Goal: Task Accomplishment & Management: Manage account settings

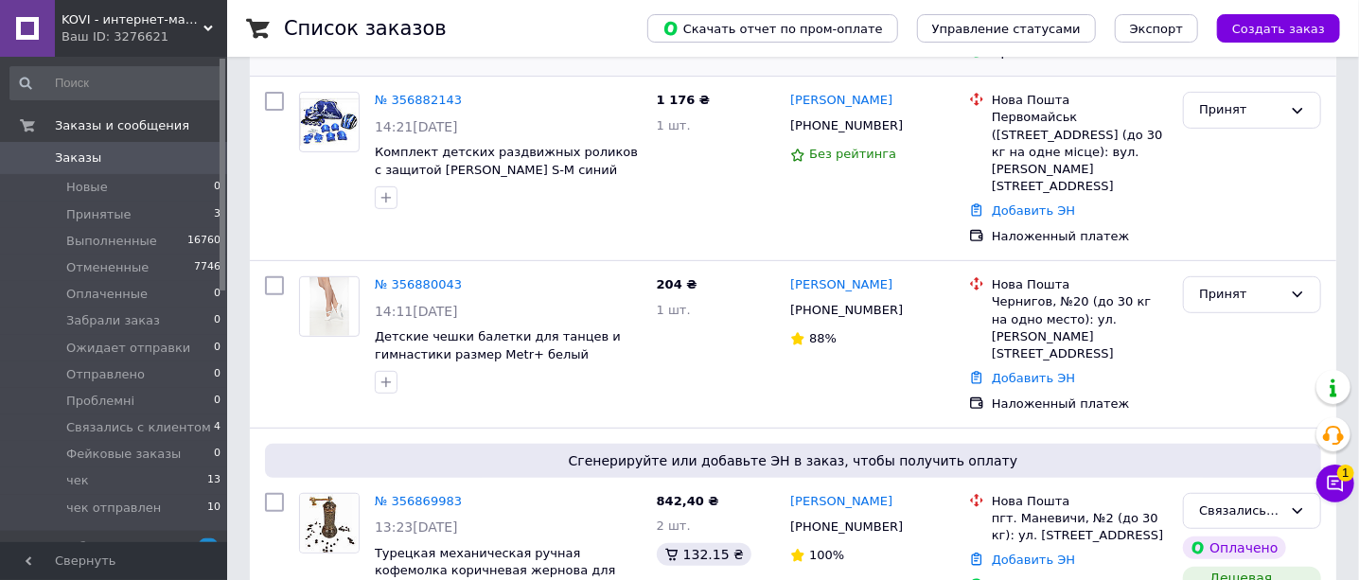
scroll to position [472, 0]
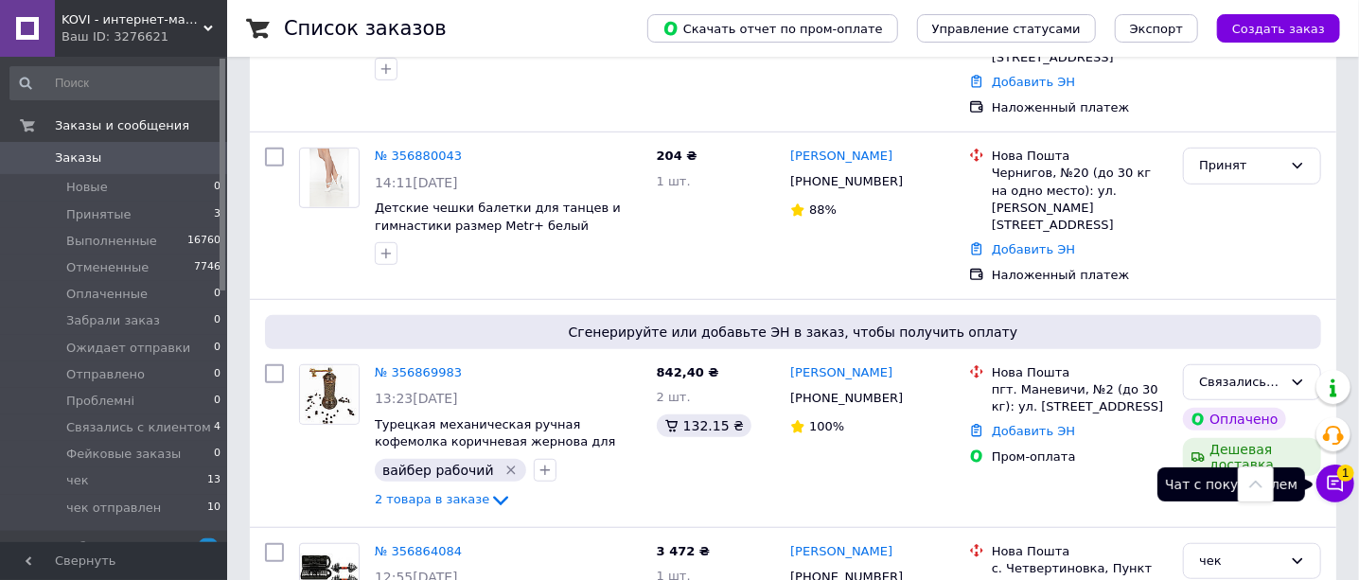
click at [1331, 484] on icon at bounding box center [1336, 484] width 16 height 16
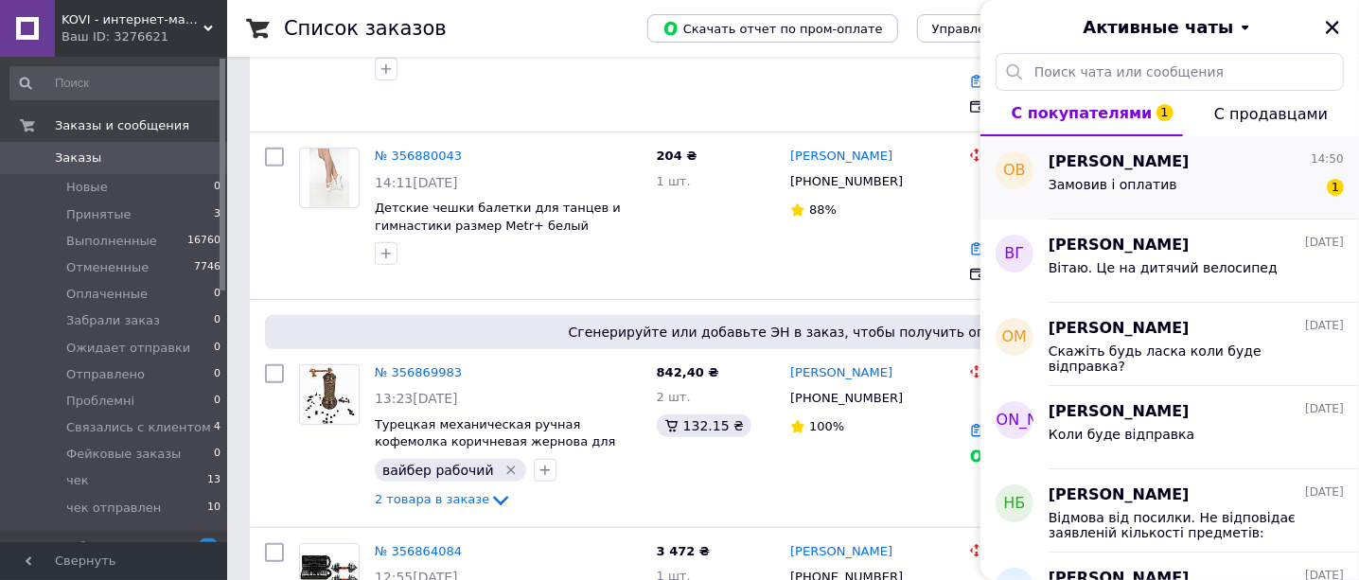
click at [1218, 184] on div "Замовив і оплатив 1" at bounding box center [1195, 188] width 295 height 30
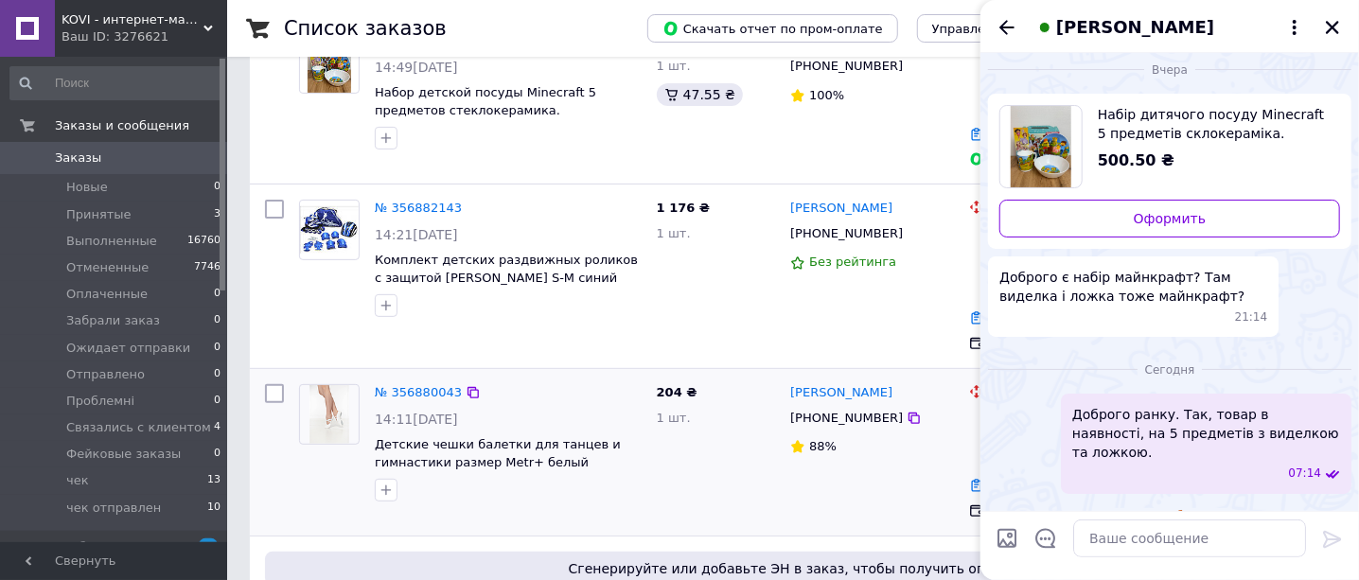
scroll to position [0, 0]
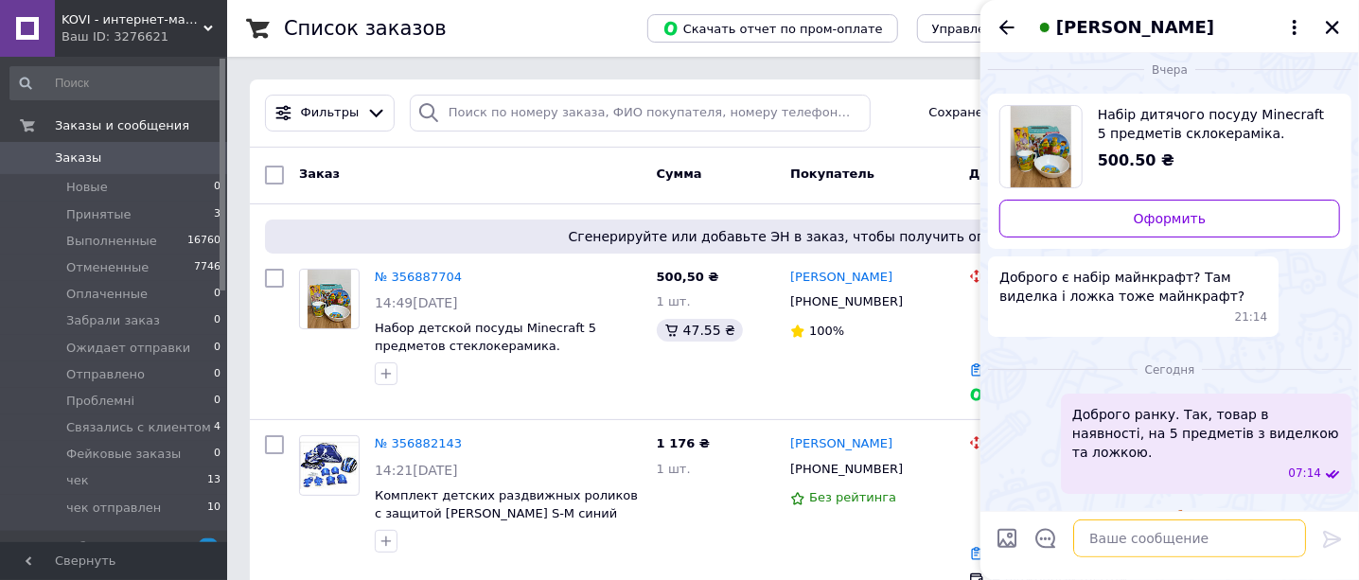
paste textarea "Доброго дня. Ваше замовлення в магазині KOVI - гантелі розбірні хромовані - при…"
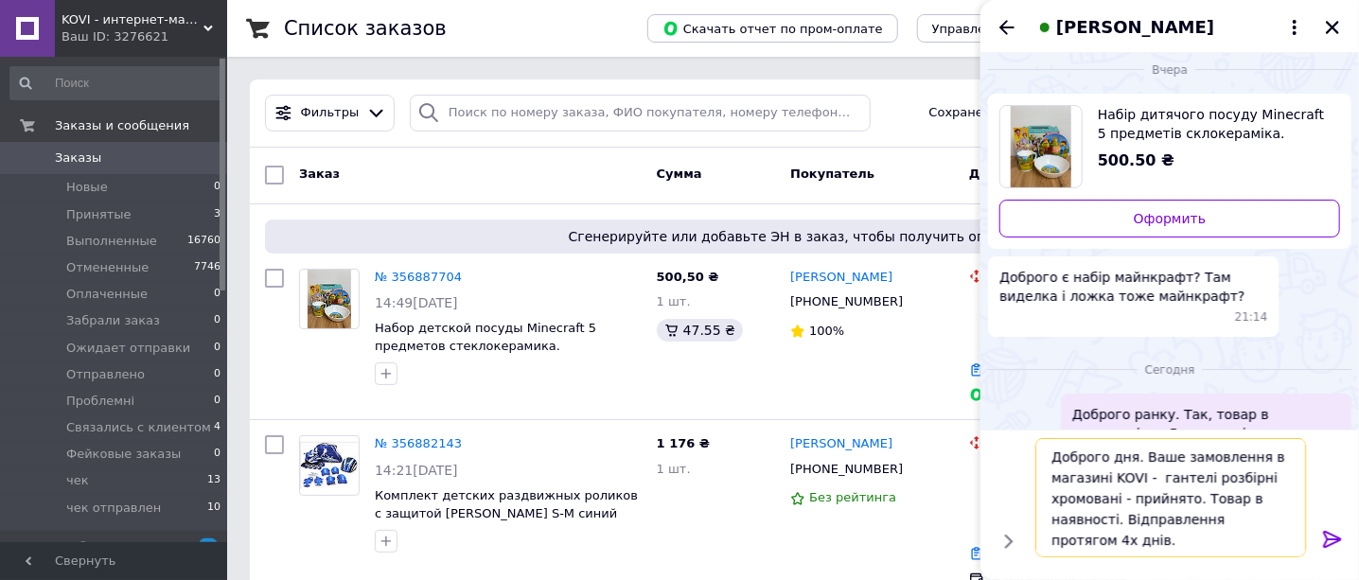
click at [1135, 458] on textarea "Доброго дня. Ваше замовлення в магазині KOVI - гантелі розбірні хромовані - при…" at bounding box center [1170, 497] width 271 height 119
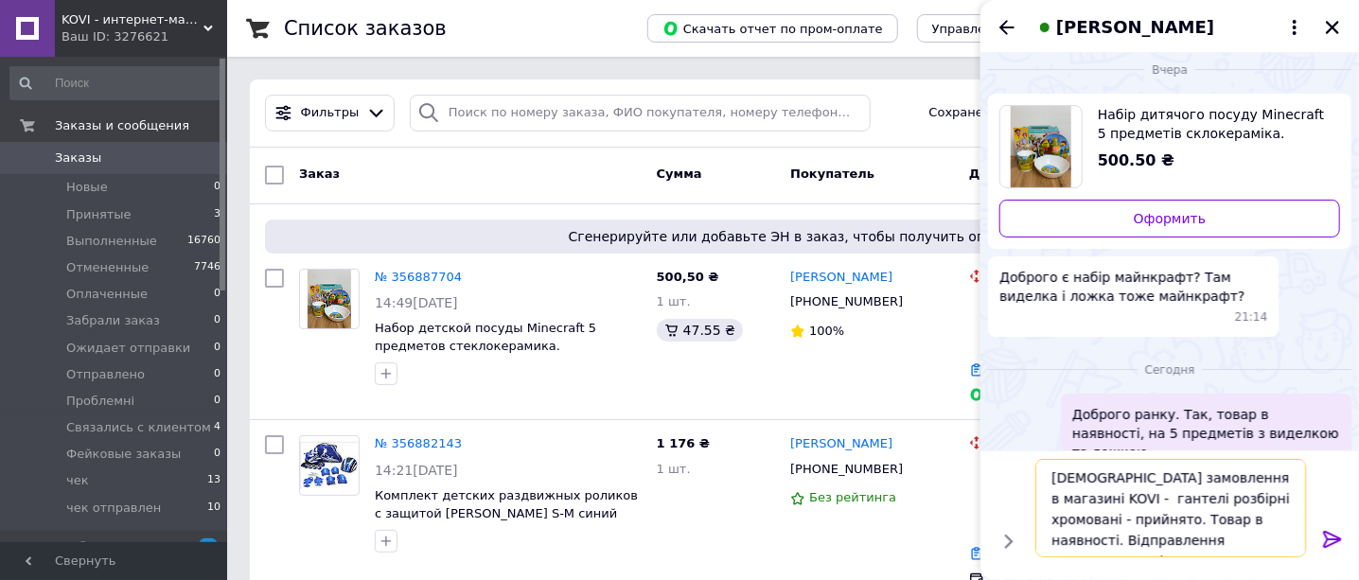
click at [1118, 537] on textarea "аше замовлення в магазині KOVI - гантелі розбірні хромовані - прийнято. Товар в…" at bounding box center [1170, 508] width 271 height 98
click at [1217, 497] on textarea "аше замовлення в магазині KOVI - гантелі розбірні хромовані - прийнято. Товар в…" at bounding box center [1170, 508] width 271 height 98
type textarea "аше замовлення в магазині KOVI - набір дитячого посуду- прийнято. Товар в наявн…"
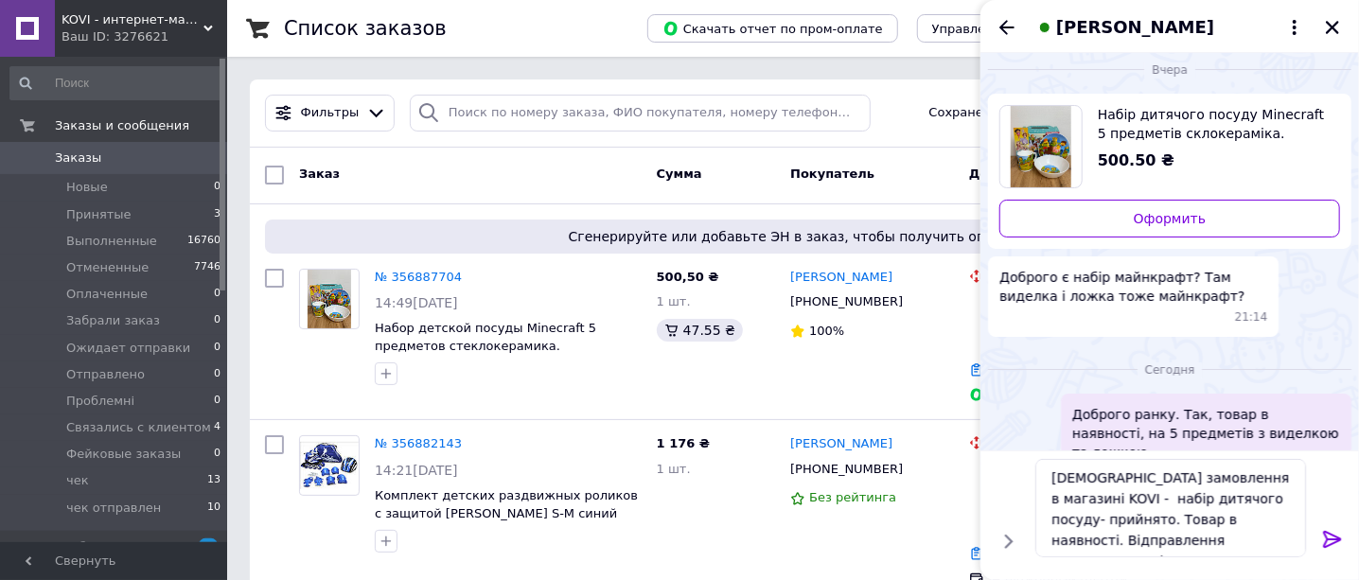
click at [1338, 537] on icon at bounding box center [1332, 539] width 18 height 17
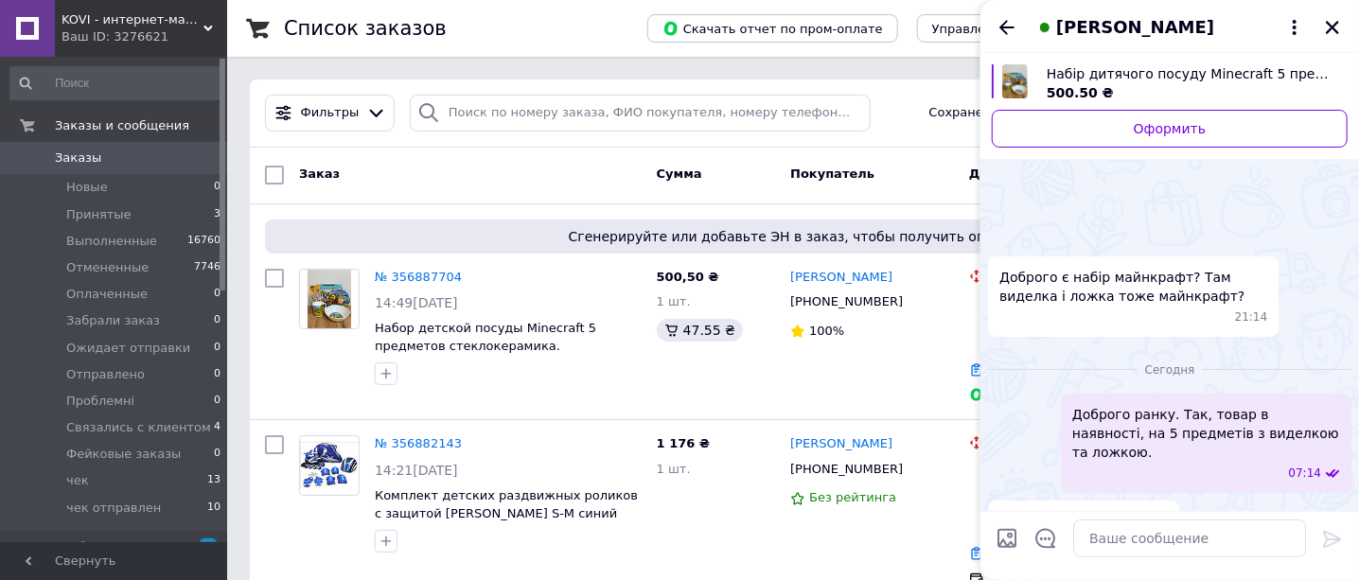
scroll to position [135, 0]
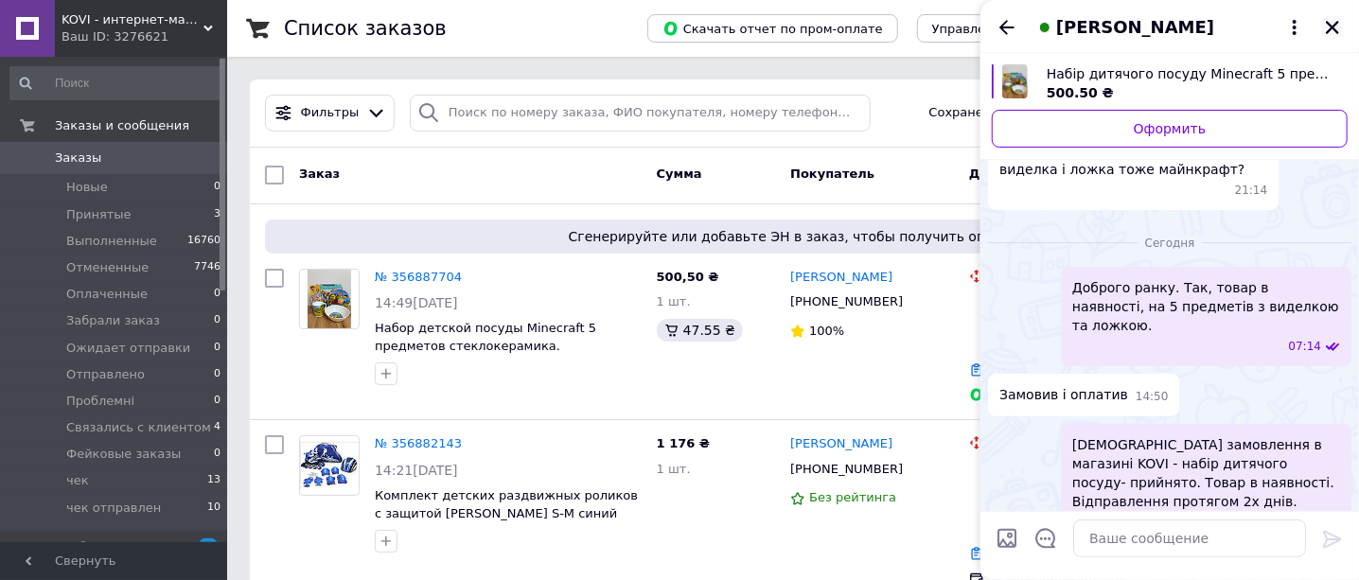
click at [1328, 29] on icon "Закрыть" at bounding box center [1332, 27] width 17 height 17
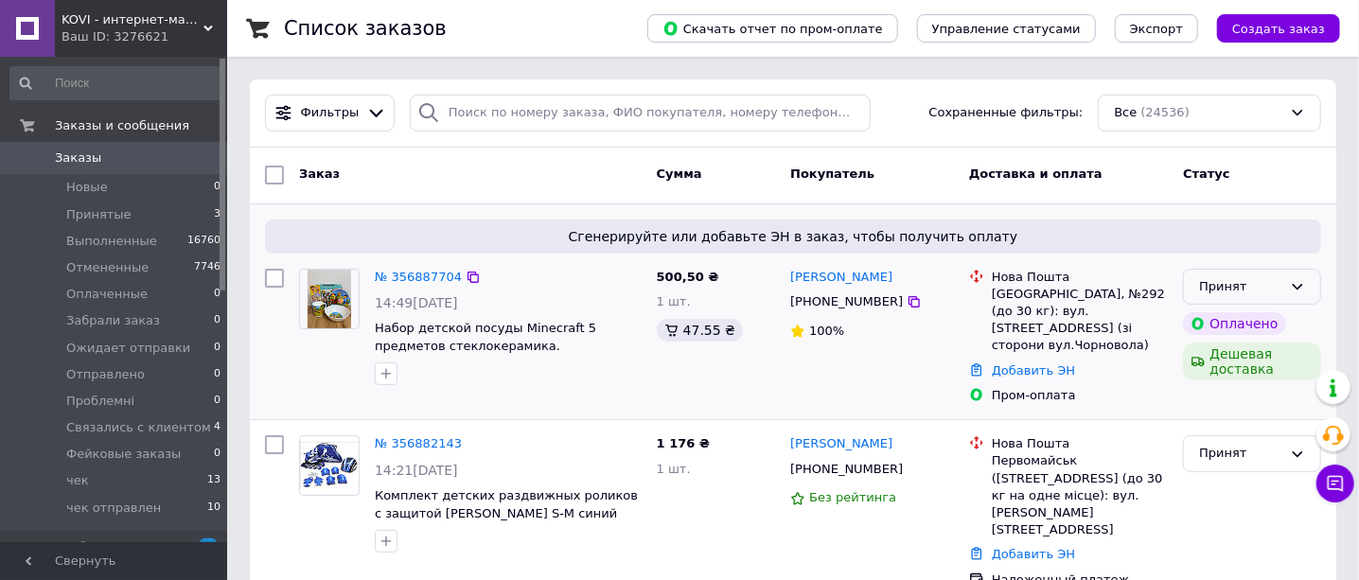
click at [1216, 286] on div "Принят" at bounding box center [1240, 287] width 83 height 20
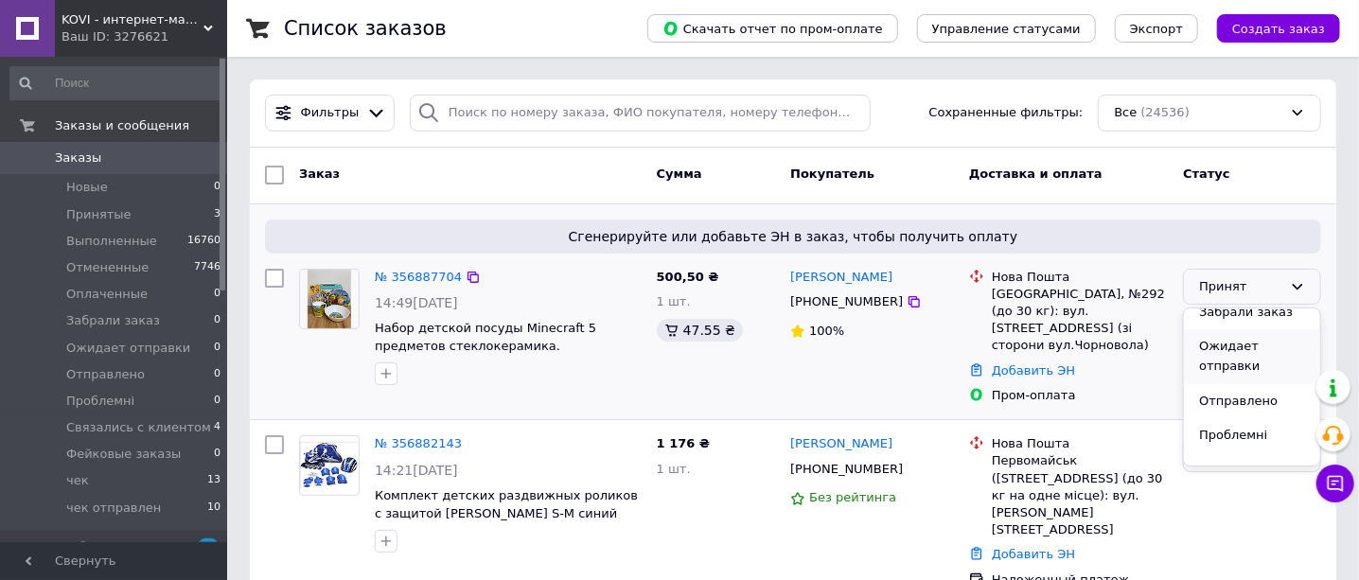
scroll to position [236, 0]
drag, startPoint x: 1236, startPoint y: 360, endPoint x: 628, endPoint y: 426, distance: 611.1
click at [1233, 361] on li "Связались с клиентом" at bounding box center [1252, 362] width 136 height 54
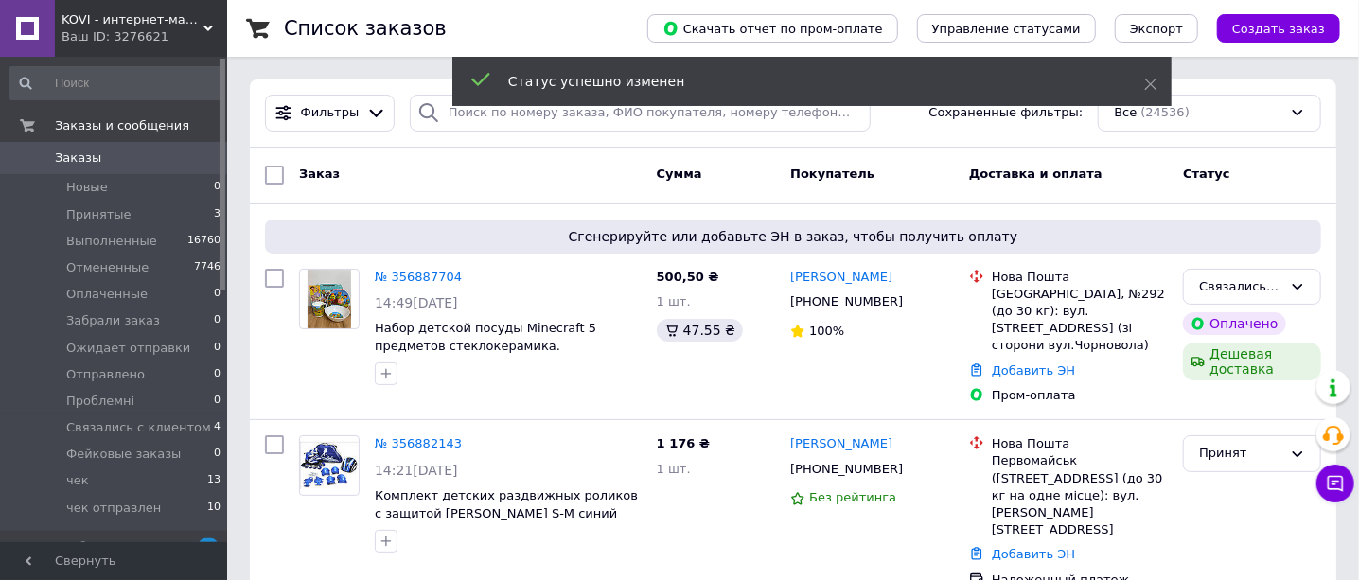
click at [387, 375] on icon "button" at bounding box center [385, 373] width 15 height 15
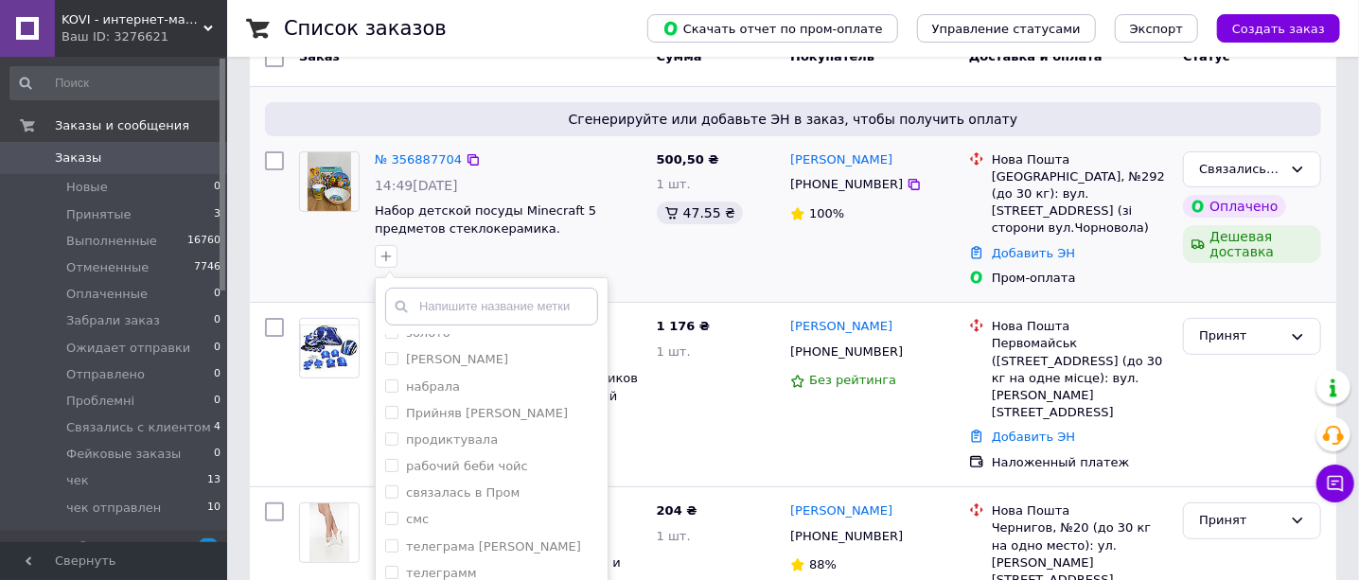
scroll to position [249, 0]
click at [388, 483] on input "связалась в Пром" at bounding box center [391, 489] width 12 height 12
checkbox input "true"
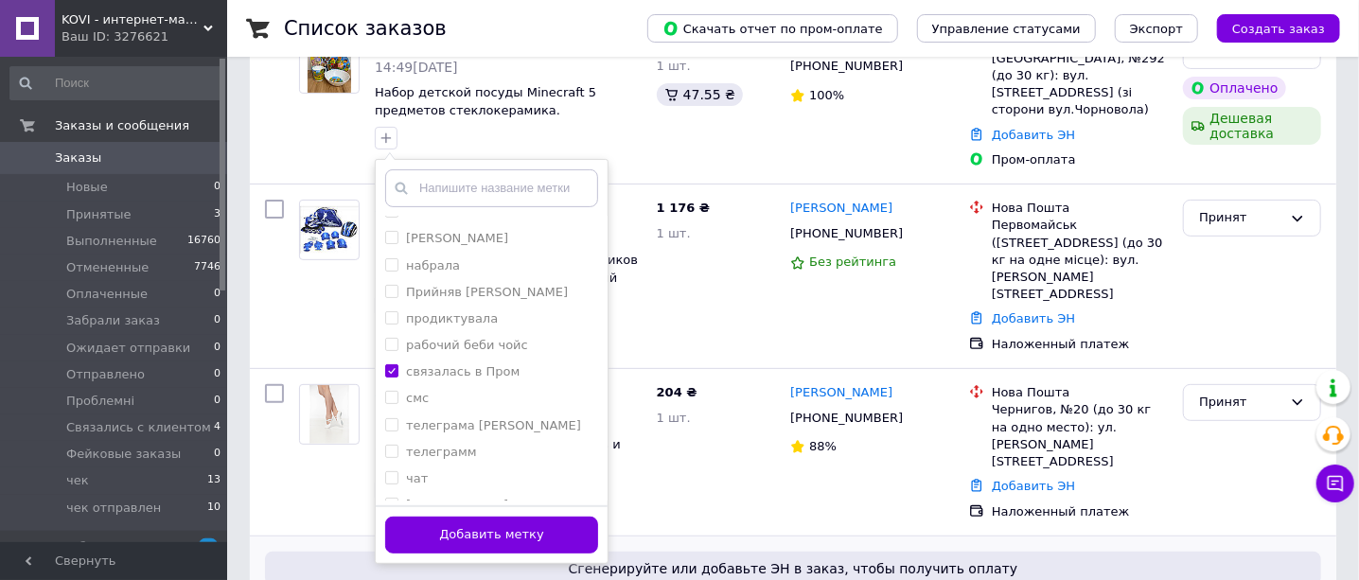
drag, startPoint x: 570, startPoint y: 526, endPoint x: 543, endPoint y: 506, distance: 33.1
click at [568, 527] on button "Добавить метку" at bounding box center [491, 535] width 213 height 37
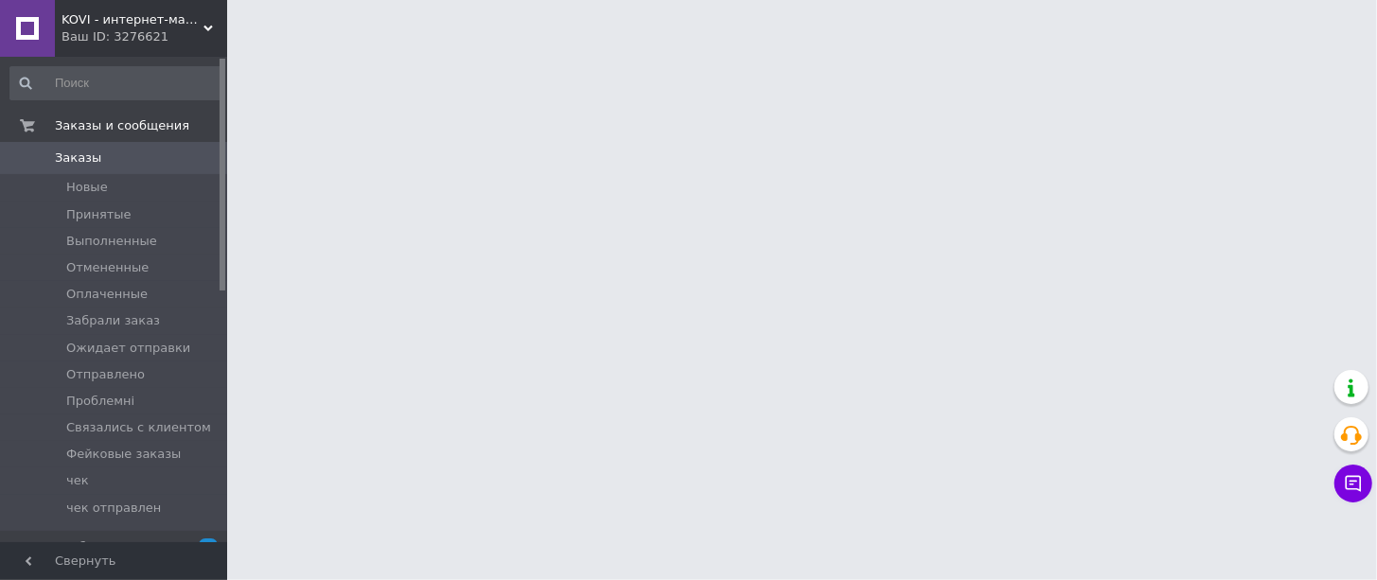
click at [150, 40] on div "Ваш ID: 3276621" at bounding box center [145, 36] width 166 height 17
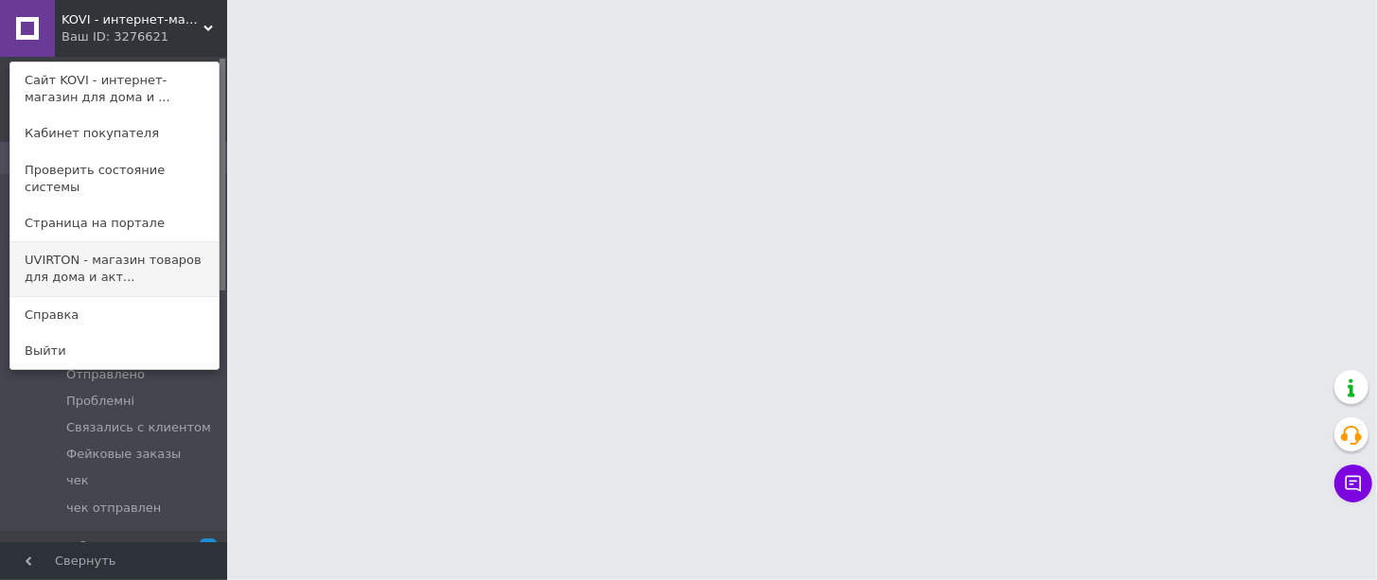
click at [95, 249] on link "UVIRTON - магазин товаров для дома и акт..." at bounding box center [114, 268] width 208 height 53
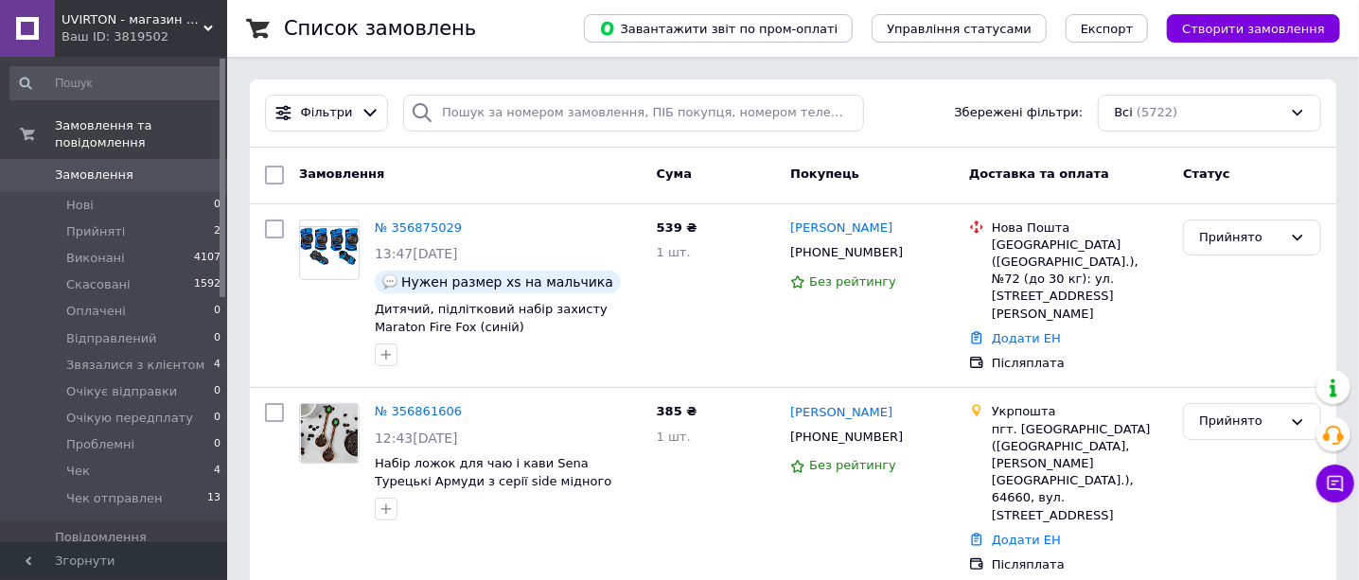
click at [132, 46] on div "UVIRTON - магазин товарів для будинку та активного відпочинку Ваш ID: 3819502" at bounding box center [141, 28] width 172 height 57
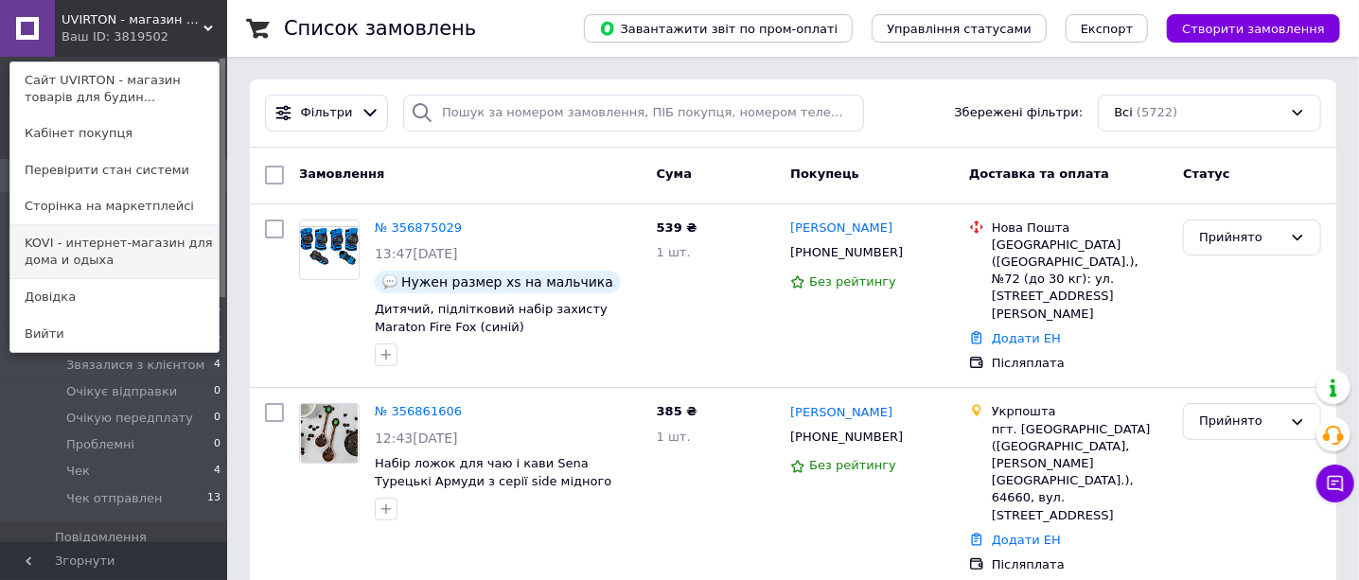
click at [89, 254] on link "KOVI - интернет-магазин для дома и одыха" at bounding box center [114, 251] width 208 height 53
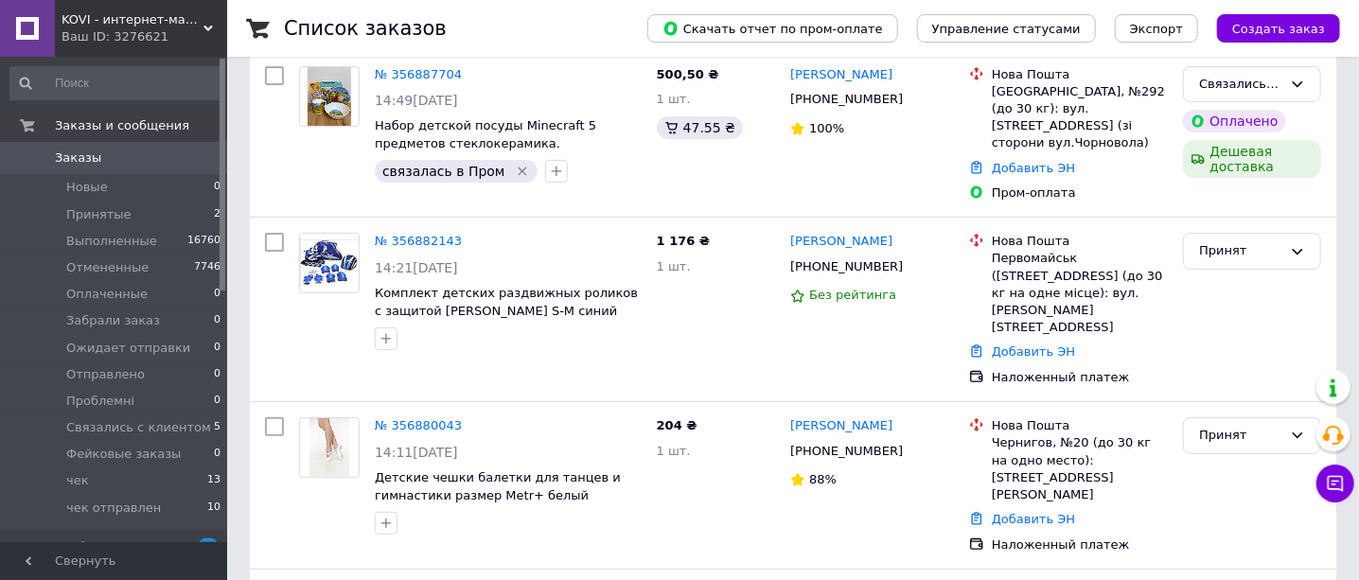
scroll to position [236, 0]
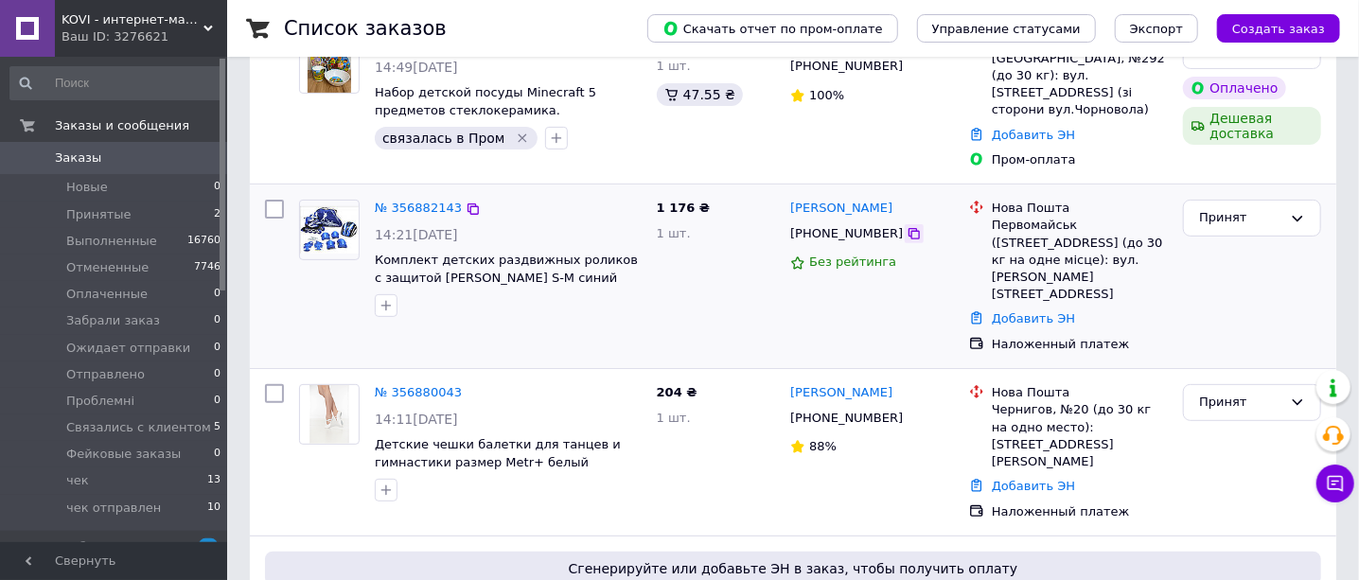
click at [906, 226] on icon at bounding box center [913, 233] width 15 height 15
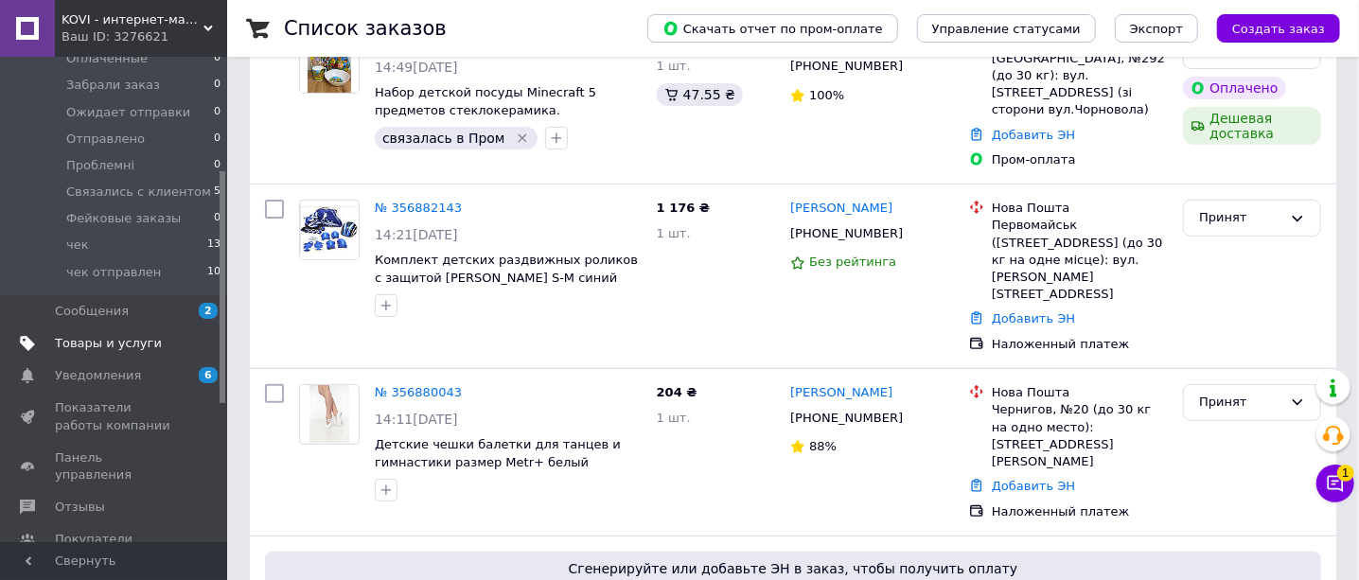
click at [116, 349] on span "Товары и услуги" at bounding box center [108, 343] width 107 height 17
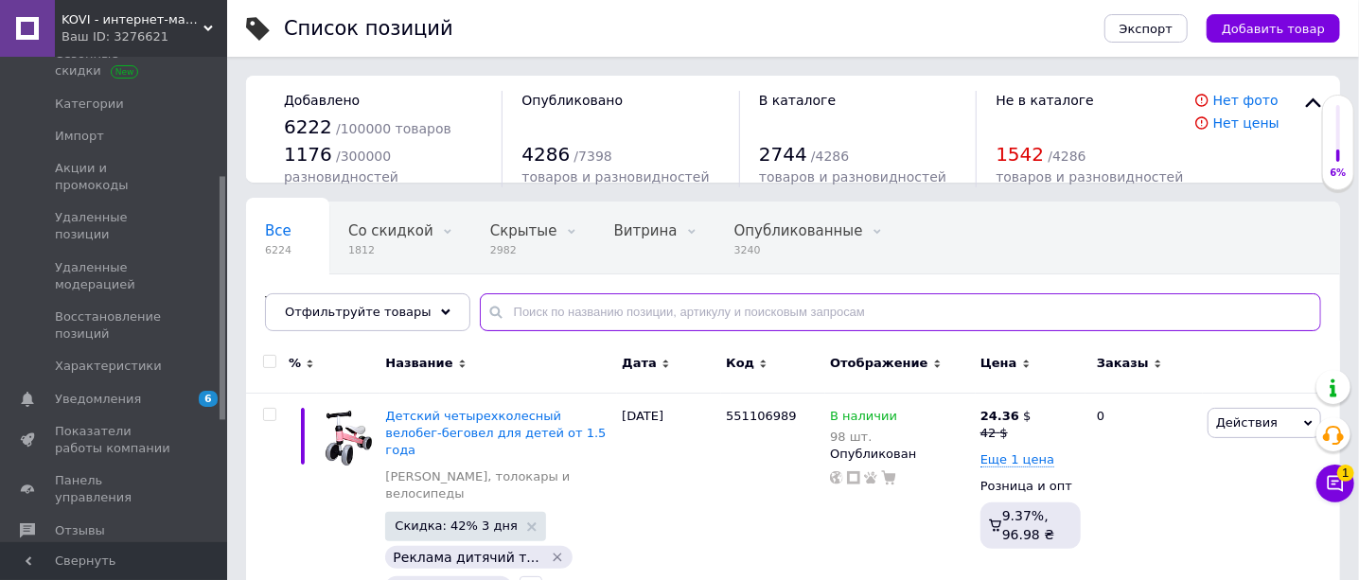
paste input "431402919"
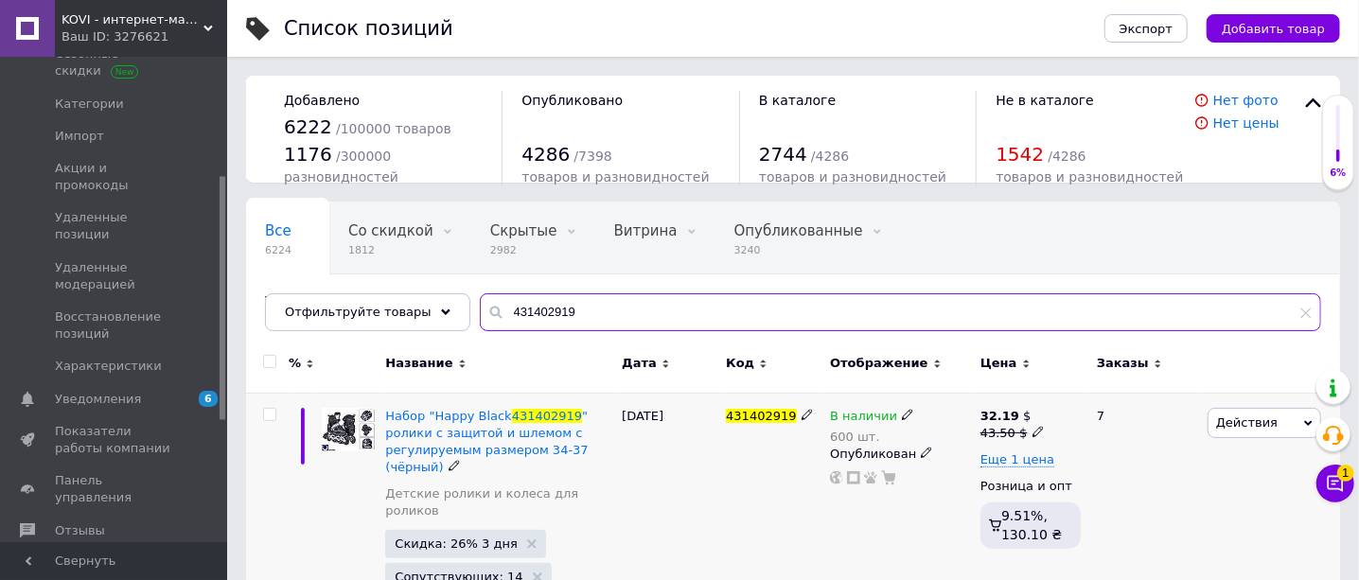
type input "431402919"
click at [1032, 432] on icon at bounding box center [1037, 431] width 11 height 11
click at [1102, 406] on input "43.5" at bounding box center [1125, 403] width 144 height 38
type input "42"
click at [687, 500] on div "07.07.2025" at bounding box center [669, 533] width 104 height 280
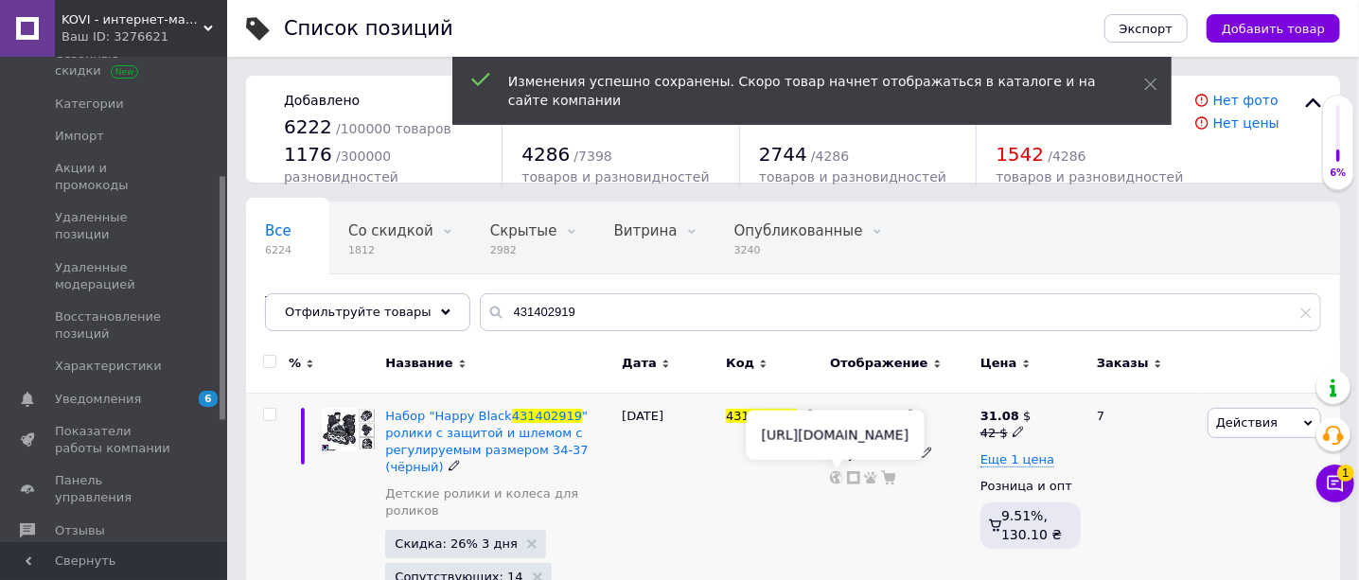
click at [836, 480] on use at bounding box center [836, 477] width 13 height 13
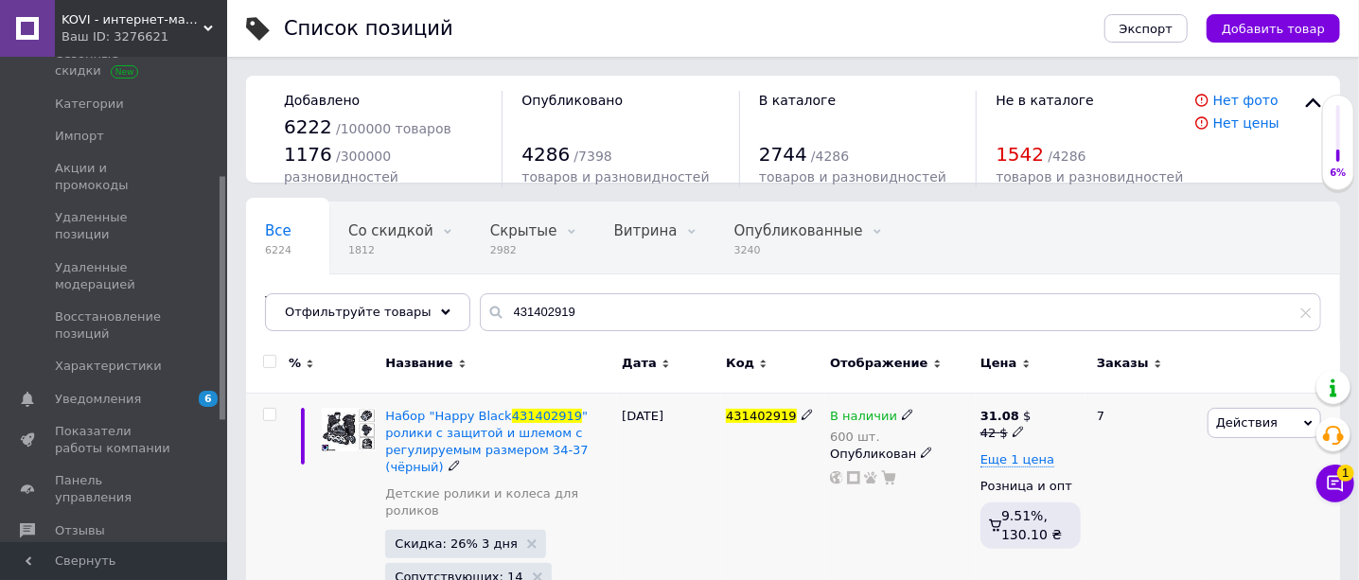
click at [1015, 432] on icon at bounding box center [1017, 431] width 11 height 11
type input "40"
click at [764, 534] on div "431402919" at bounding box center [773, 533] width 104 height 280
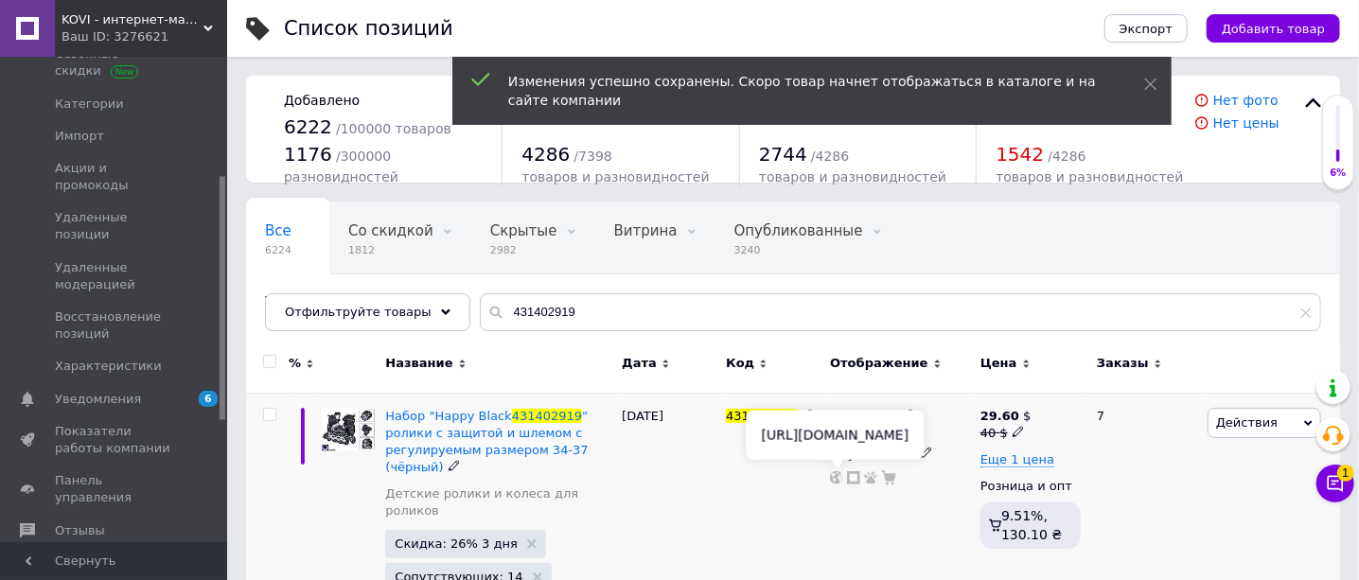
click at [838, 480] on use at bounding box center [836, 477] width 13 height 13
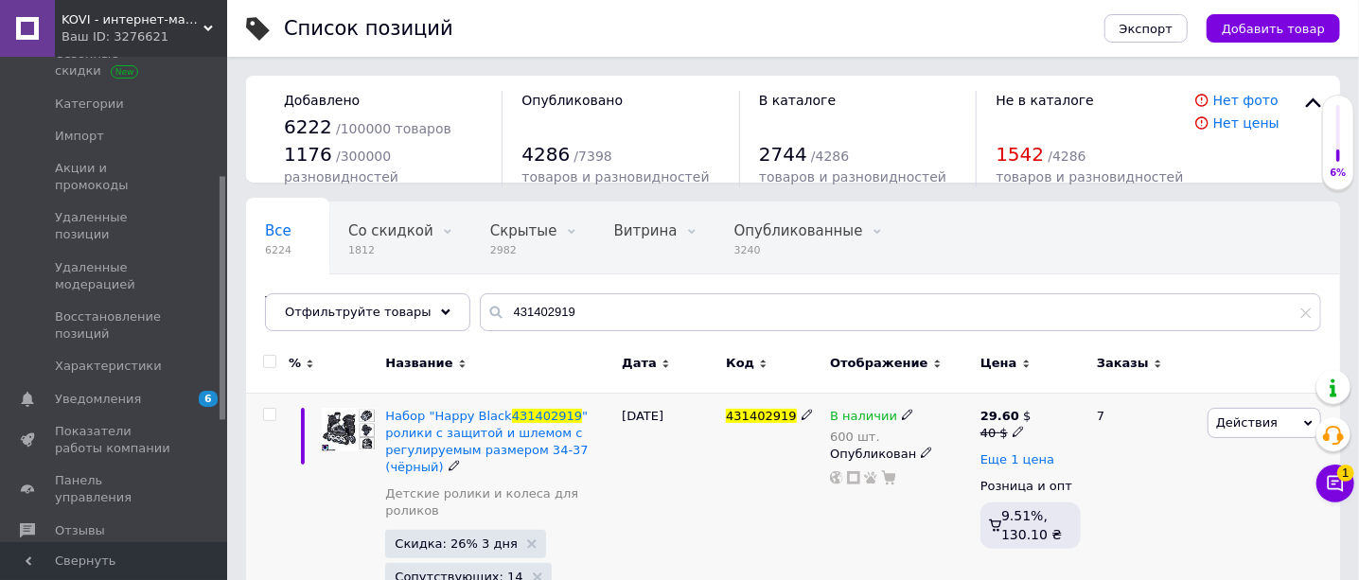
click at [994, 464] on span "Еще 1 цена" at bounding box center [1017, 459] width 74 height 15
click at [1019, 459] on icon at bounding box center [1018, 457] width 11 height 11
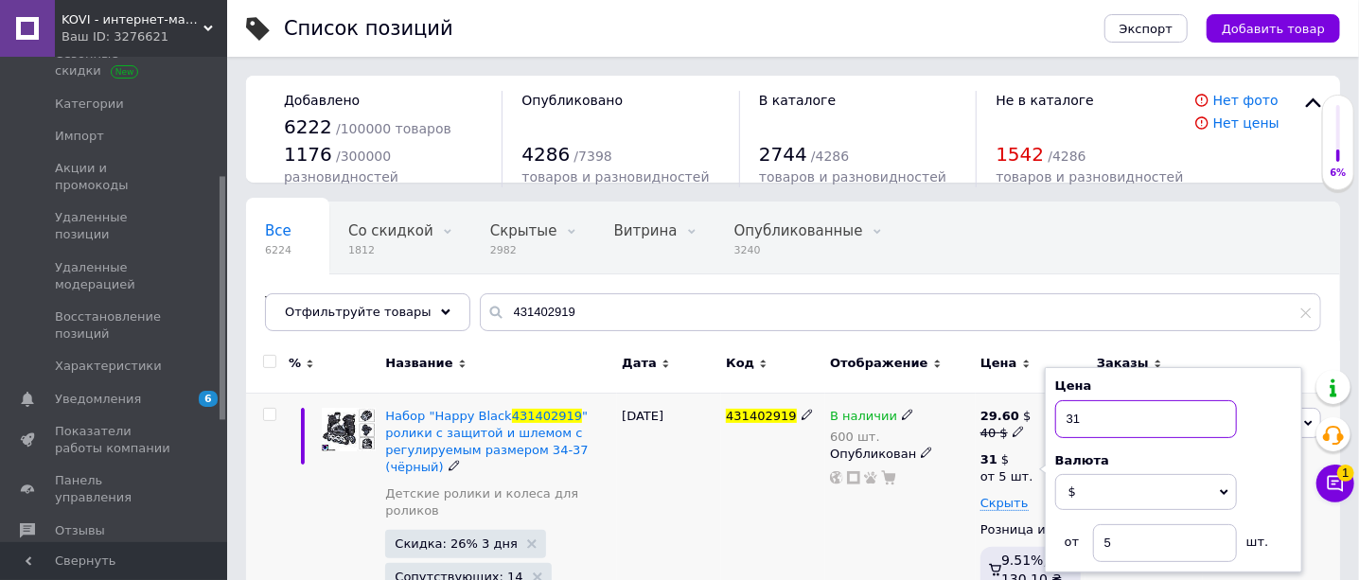
click at [1110, 414] on input "31" at bounding box center [1146, 419] width 182 height 38
type input "3"
type input "28.6"
click at [789, 474] on div "431402919" at bounding box center [773, 533] width 104 height 280
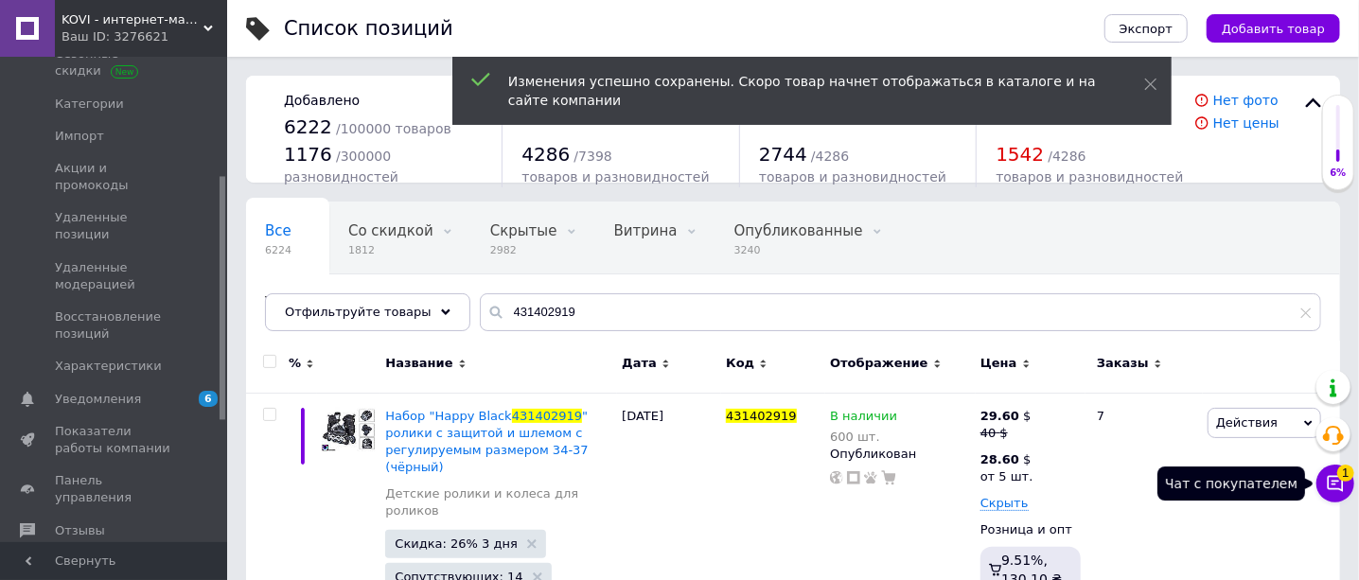
click at [1332, 480] on icon at bounding box center [1335, 483] width 19 height 19
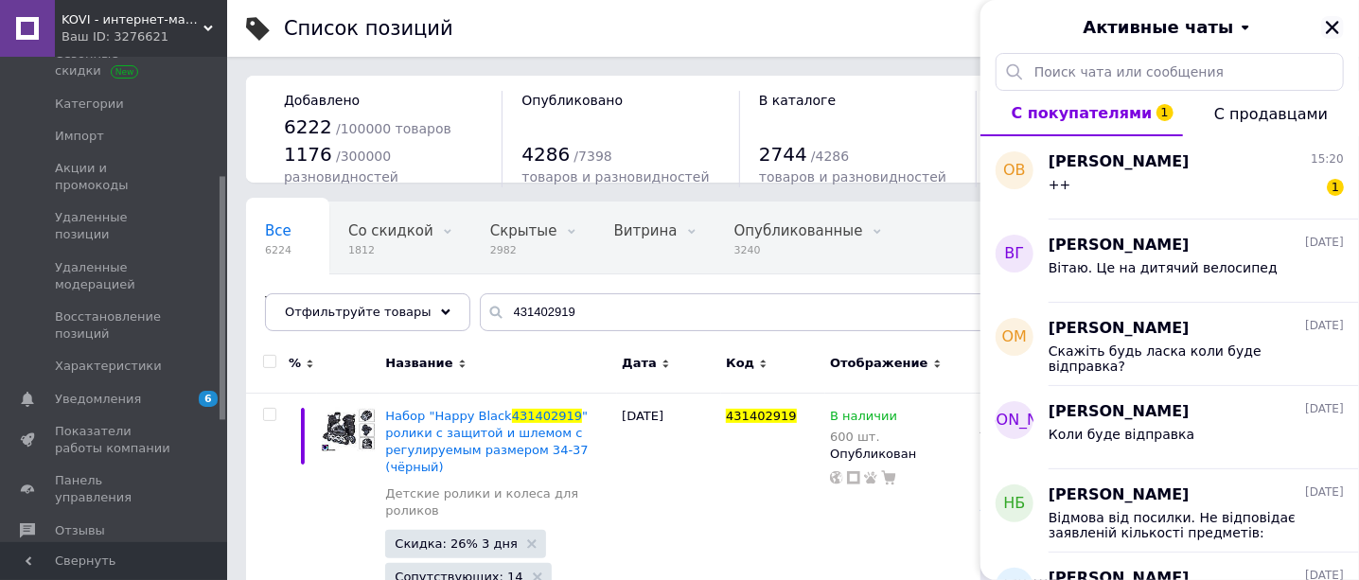
click at [1334, 31] on icon "Закрыть" at bounding box center [1332, 27] width 17 height 17
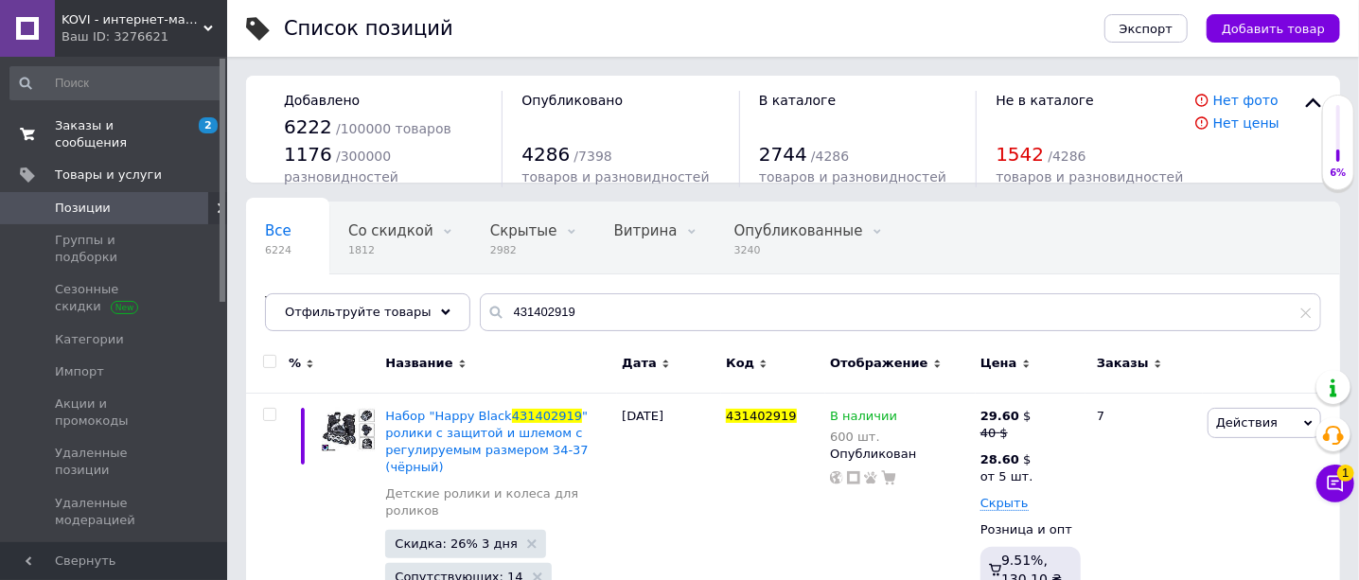
click at [130, 125] on span "Заказы и сообщения" at bounding box center [115, 134] width 120 height 34
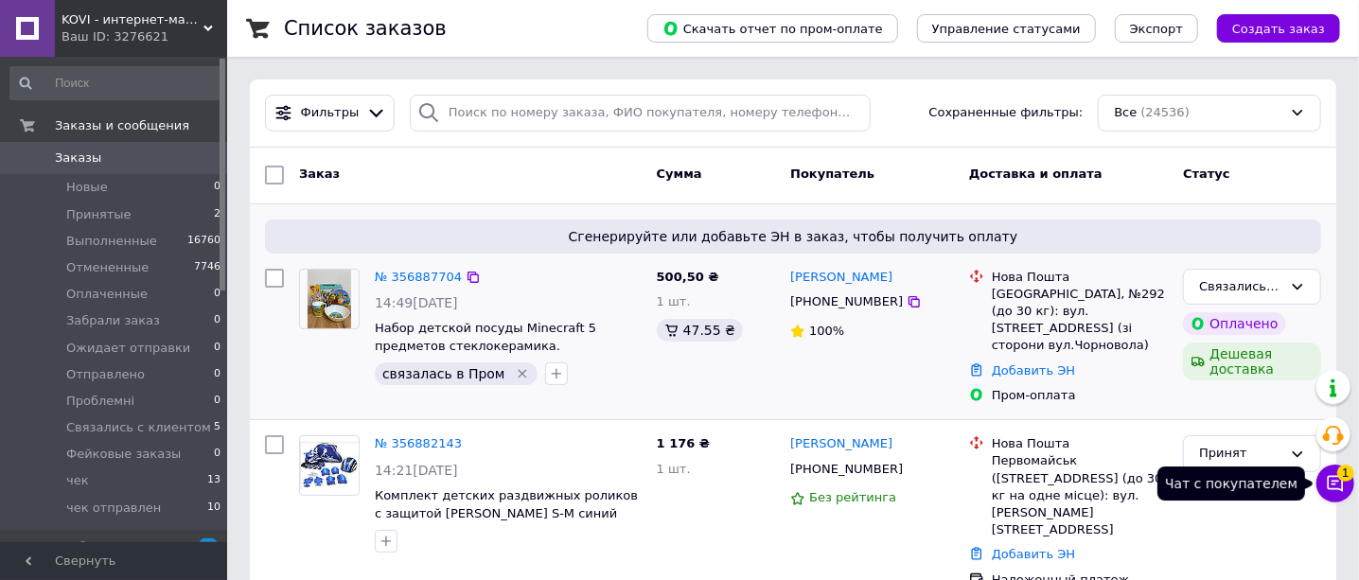
drag, startPoint x: 1339, startPoint y: 487, endPoint x: 1274, endPoint y: 395, distance: 113.4
click at [1339, 488] on icon at bounding box center [1335, 483] width 19 height 19
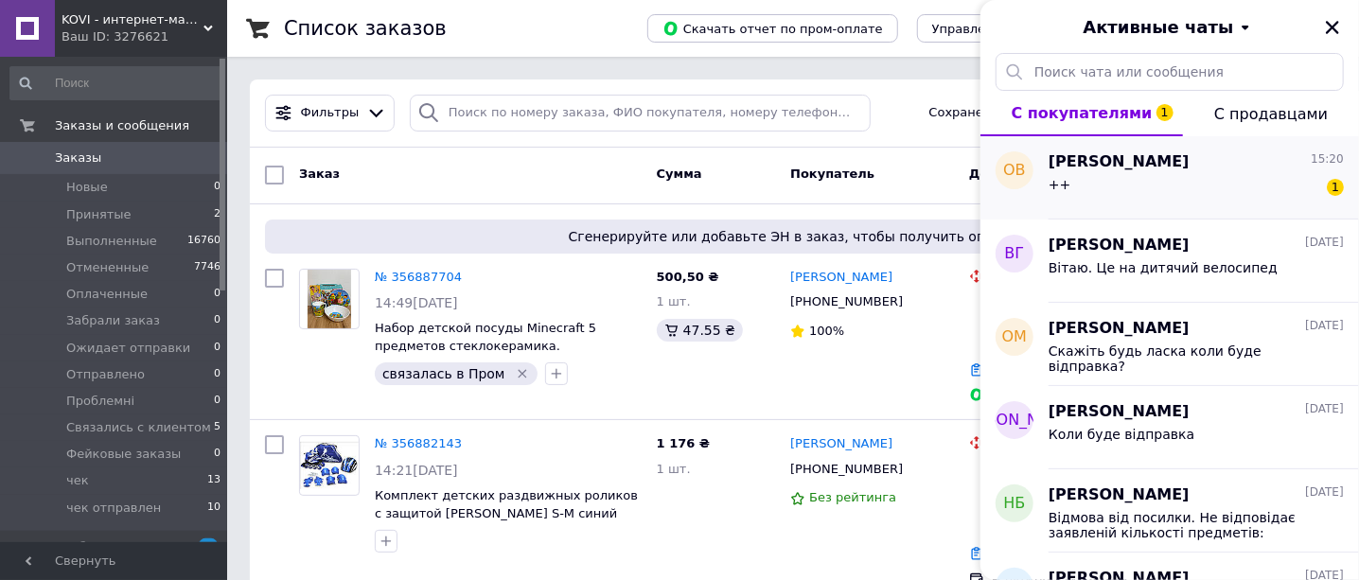
click at [1212, 186] on div "++ 1" at bounding box center [1195, 188] width 295 height 30
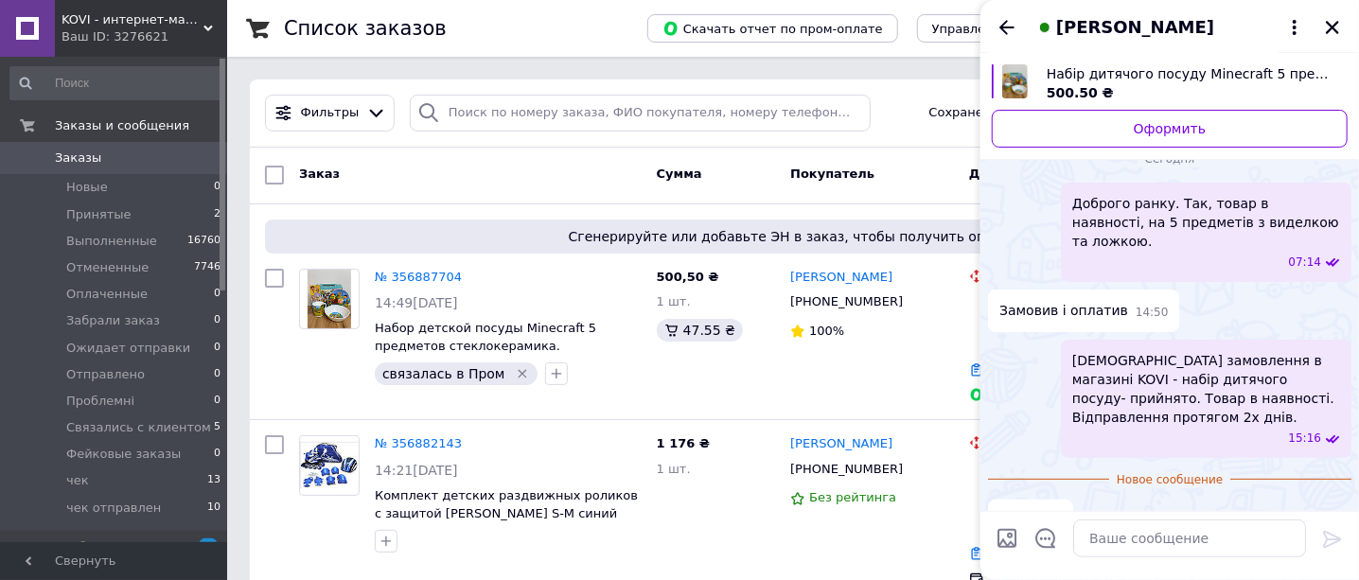
scroll to position [171, 0]
click at [1330, 24] on icon "Закрыть" at bounding box center [1332, 27] width 17 height 17
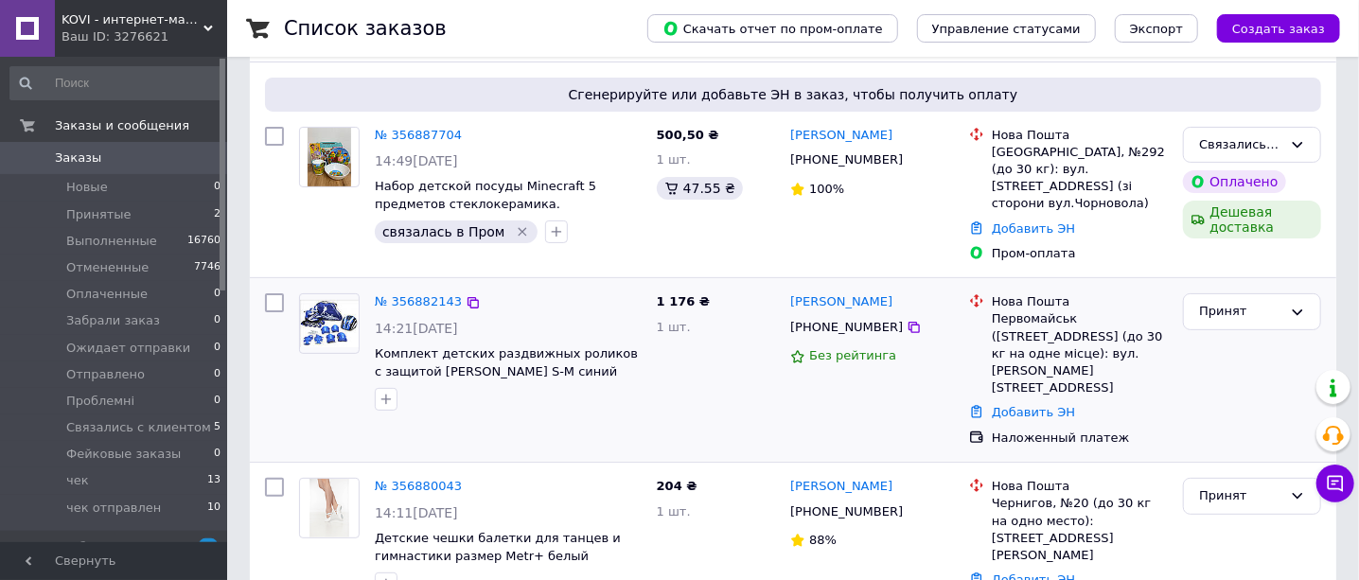
scroll to position [236, 0]
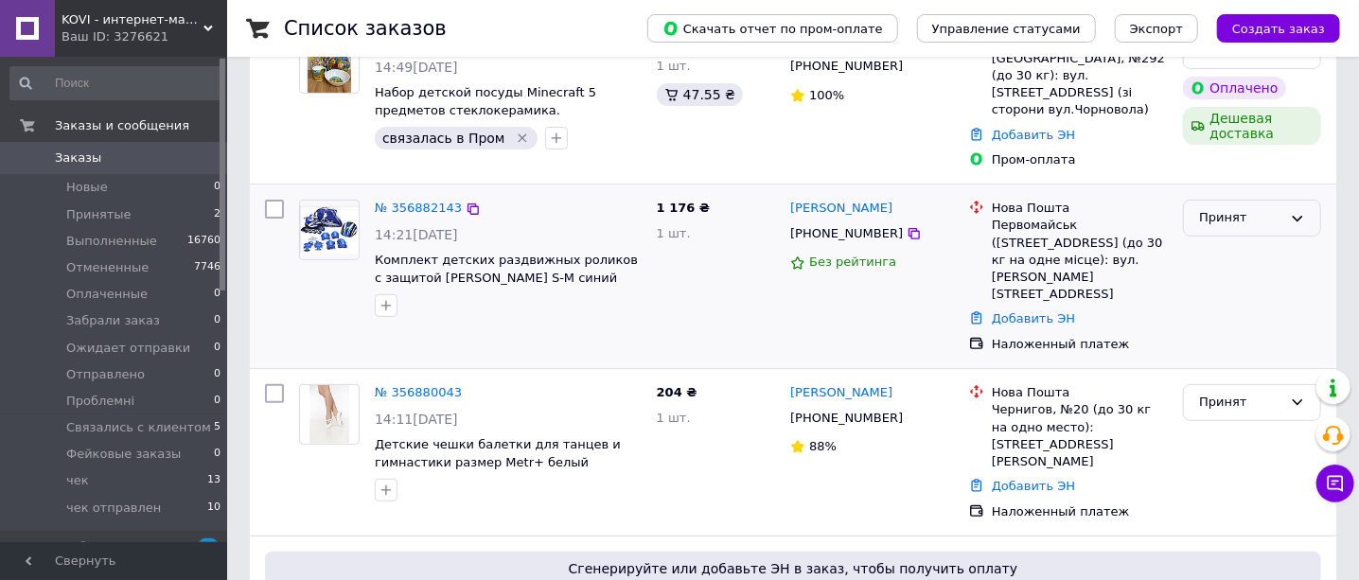
click at [1214, 208] on div "Принят" at bounding box center [1240, 218] width 83 height 20
click at [1233, 275] on li "Связались с клиентом" at bounding box center [1252, 293] width 136 height 54
click at [390, 298] on icon "button" at bounding box center [385, 305] width 15 height 15
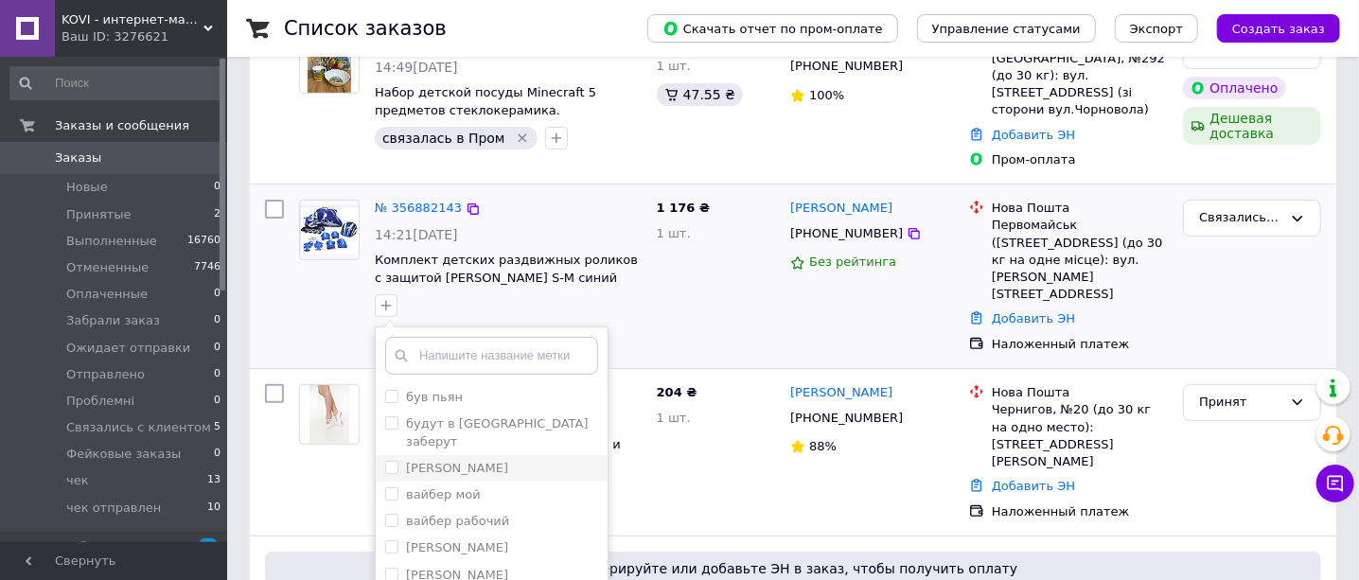
scroll to position [355, 0]
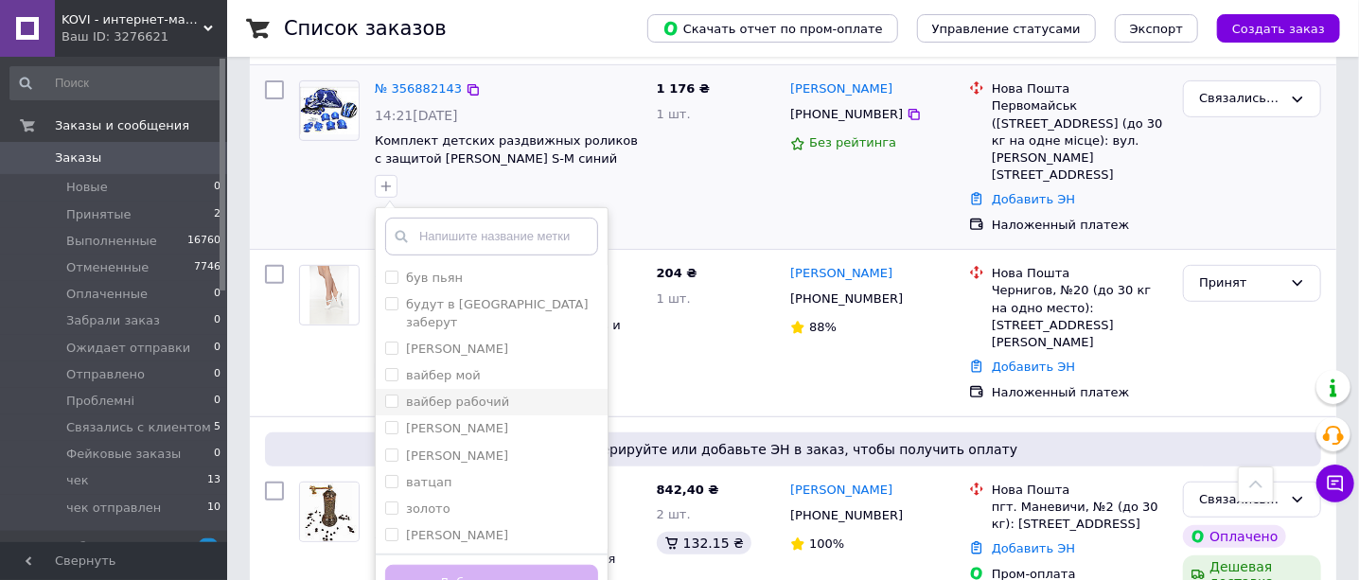
click at [396, 395] on input "вайбер рабочий" at bounding box center [391, 401] width 12 height 12
checkbox input "true"
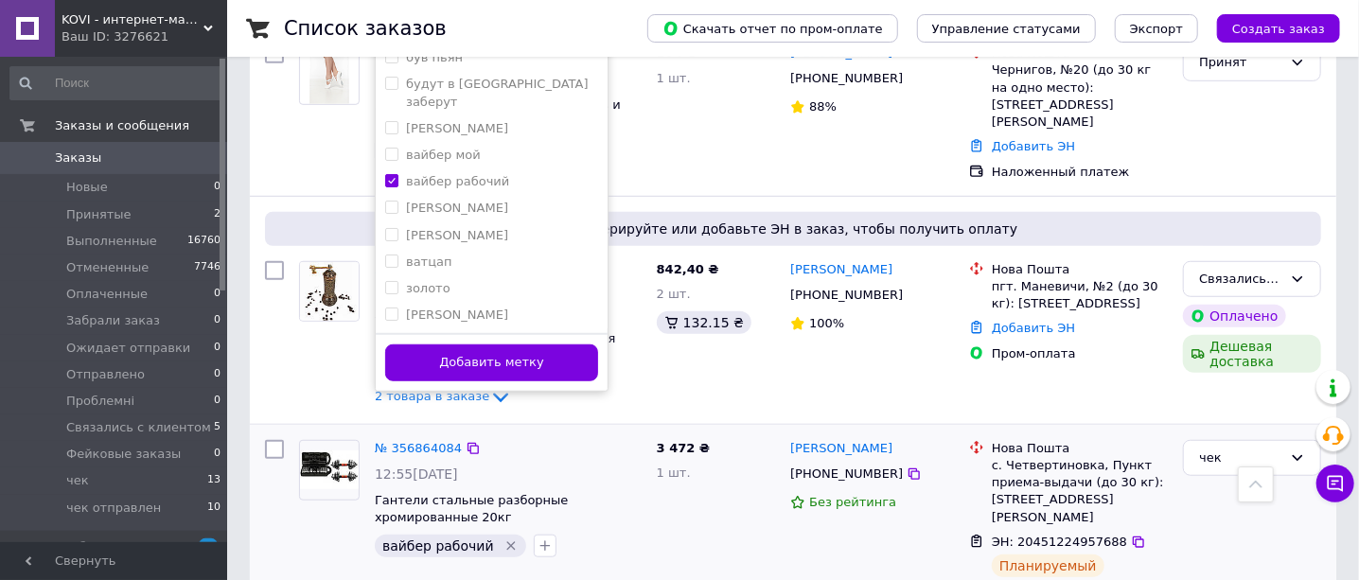
scroll to position [591, 0]
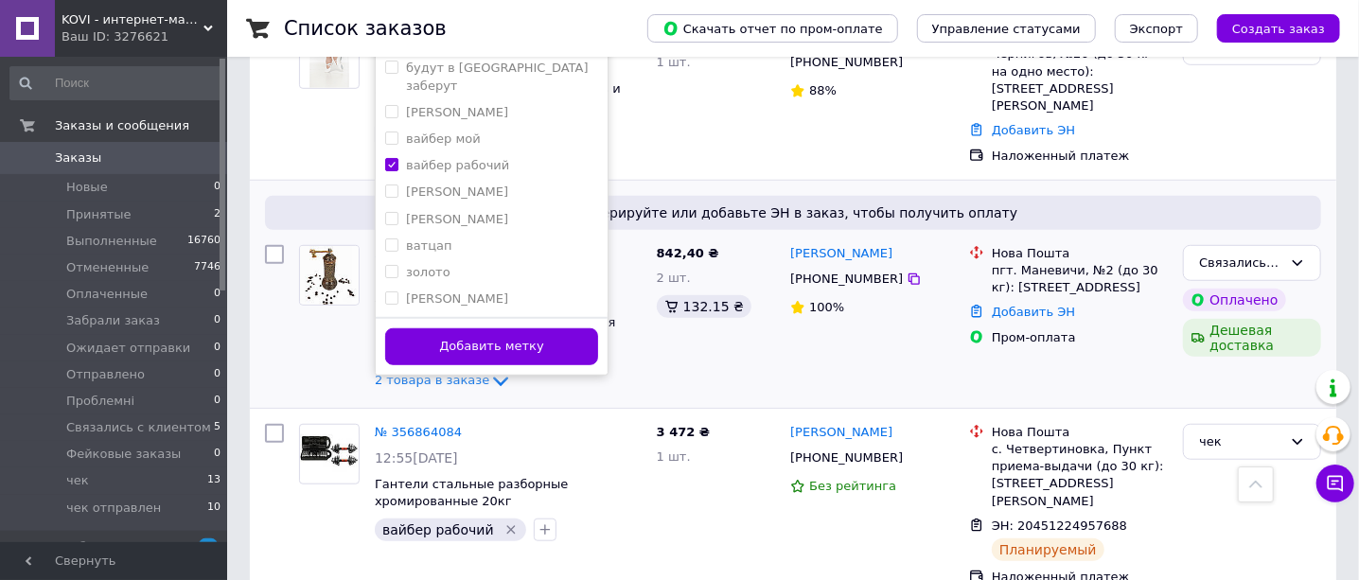
click at [517, 330] on button "Добавить метку" at bounding box center [491, 346] width 213 height 37
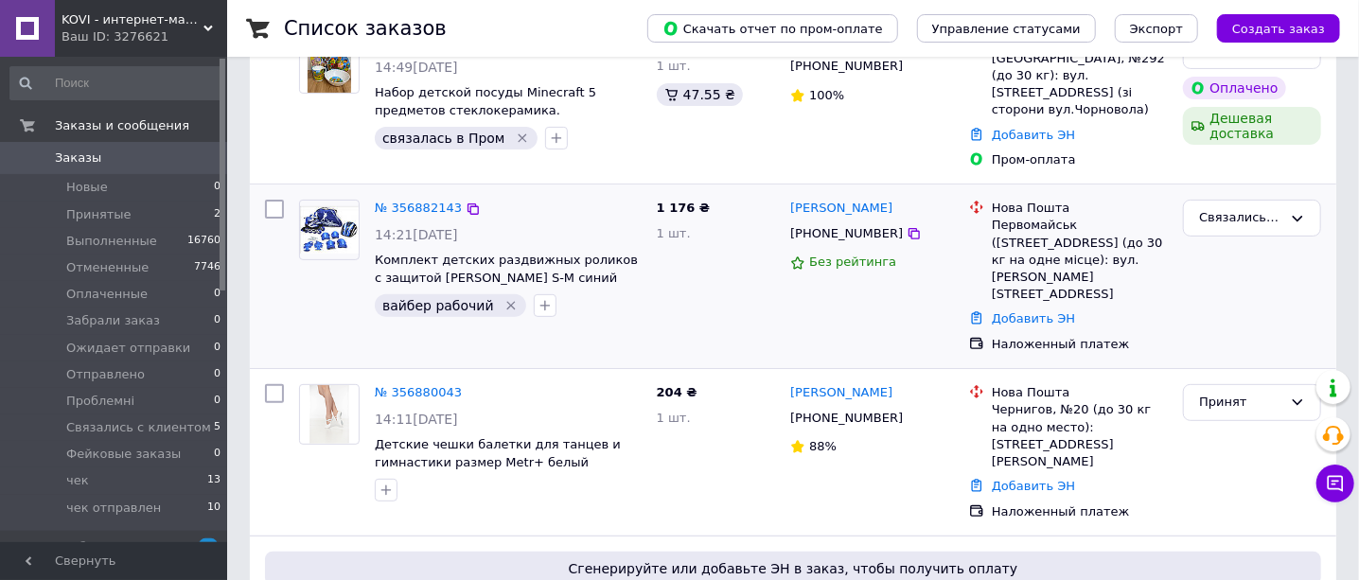
scroll to position [355, 0]
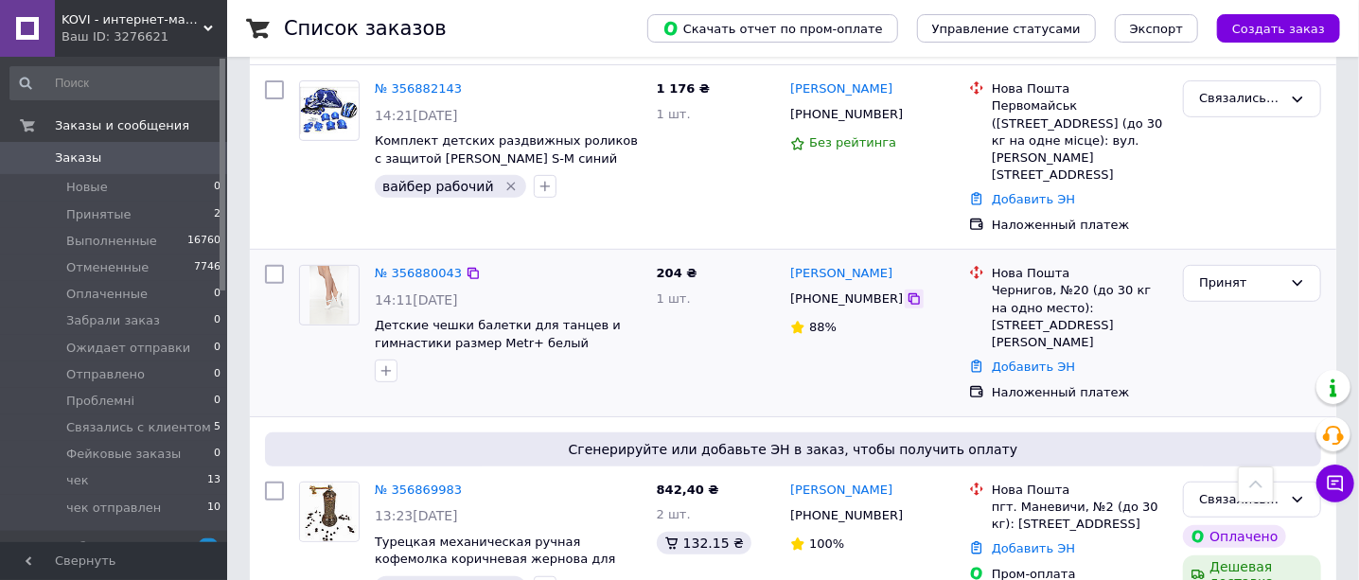
click at [906, 291] on icon at bounding box center [913, 298] width 15 height 15
click at [419, 266] on link "№ 356880043" at bounding box center [418, 273] width 87 height 14
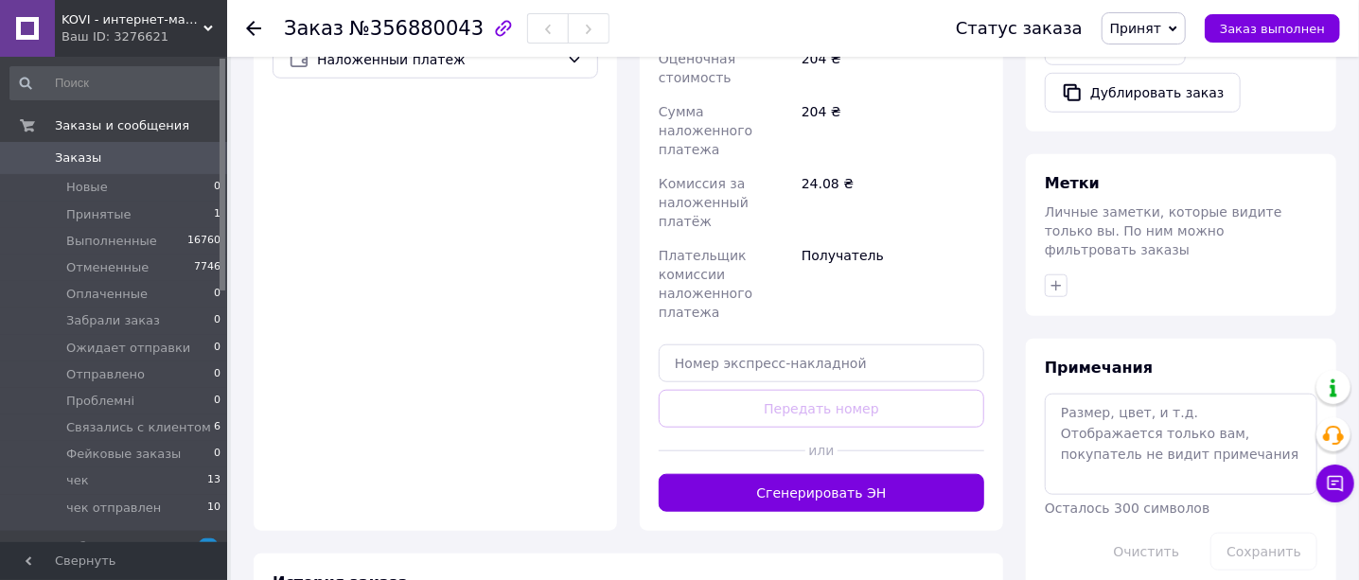
scroll to position [754, 0]
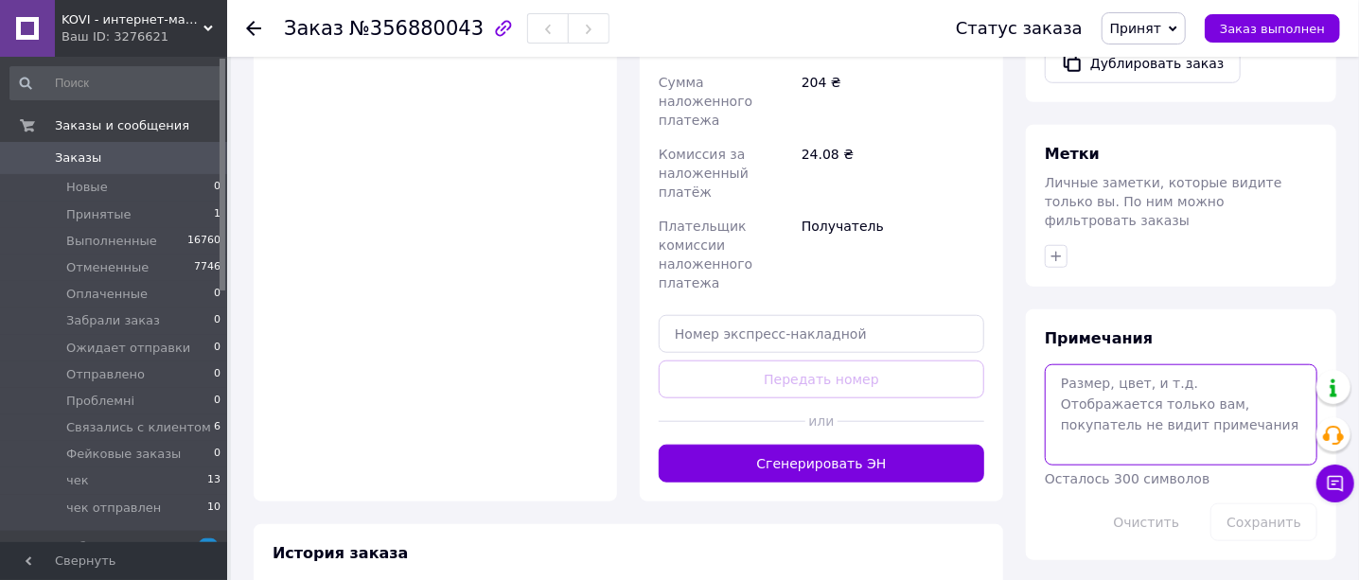
click at [1081, 364] on textarea at bounding box center [1181, 414] width 273 height 100
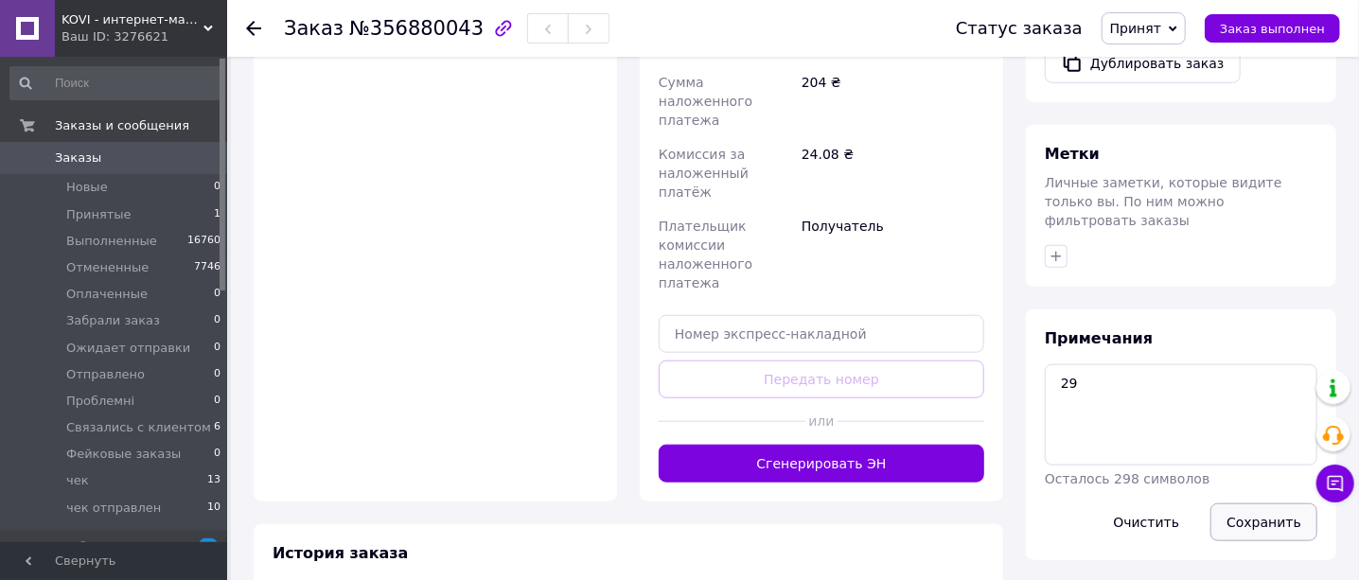
click at [1250, 503] on button "Сохранить" at bounding box center [1263, 522] width 107 height 38
click at [1116, 364] on textarea "29" at bounding box center [1181, 414] width 273 height 100
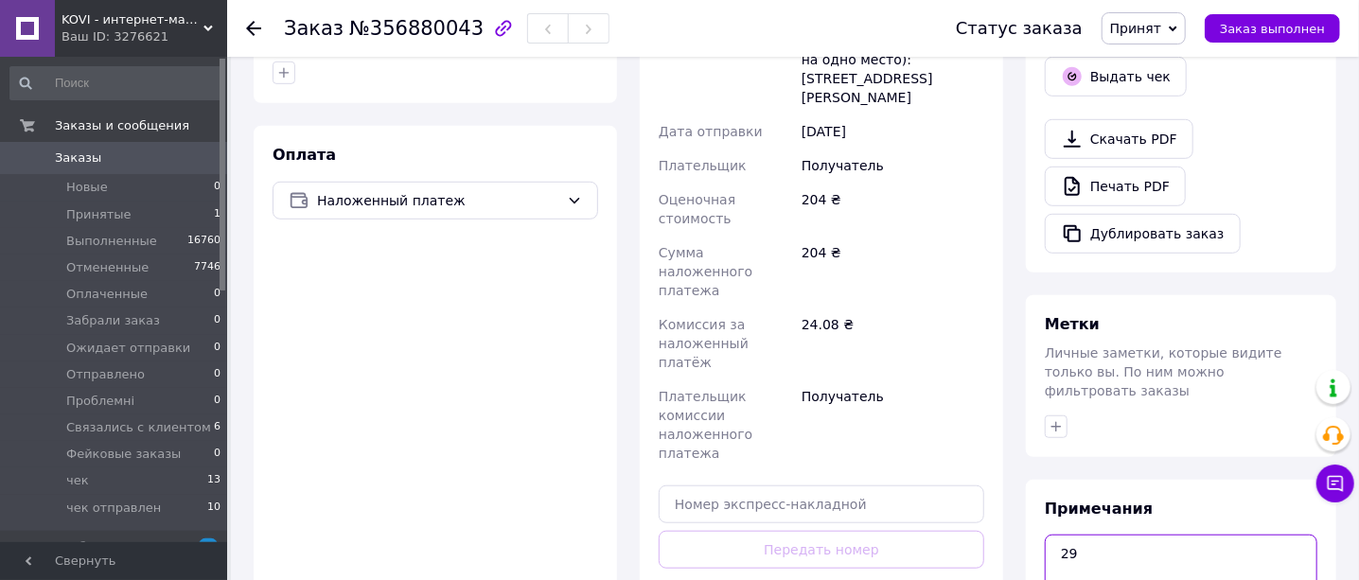
scroll to position [399, 0]
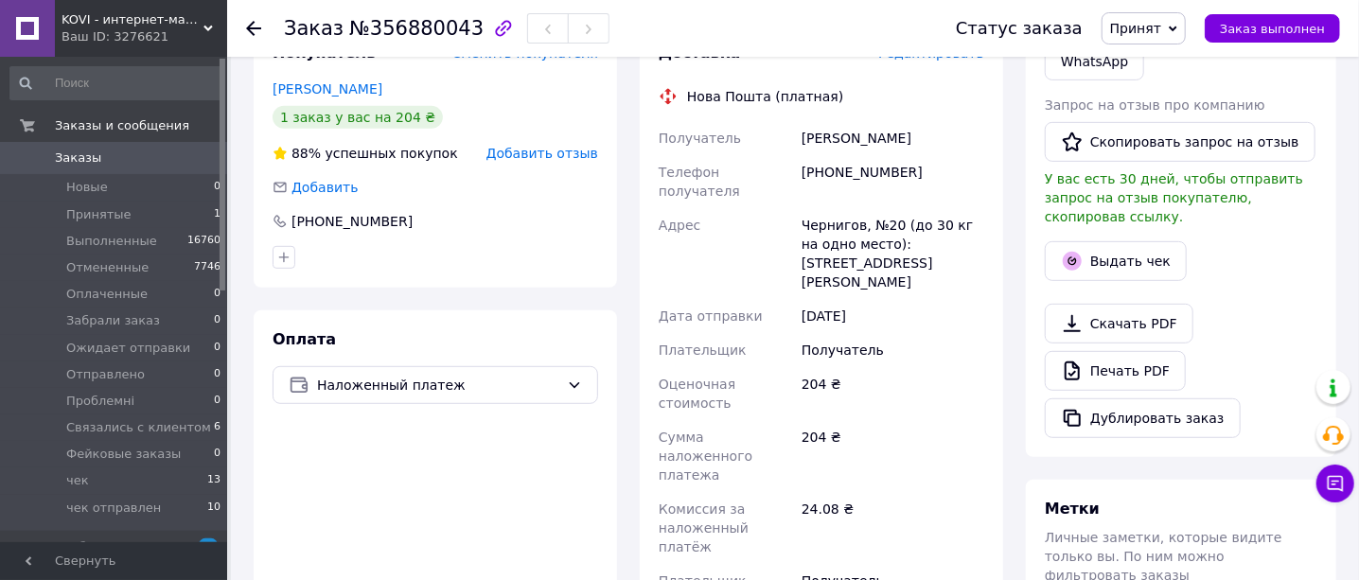
type textarea "29"
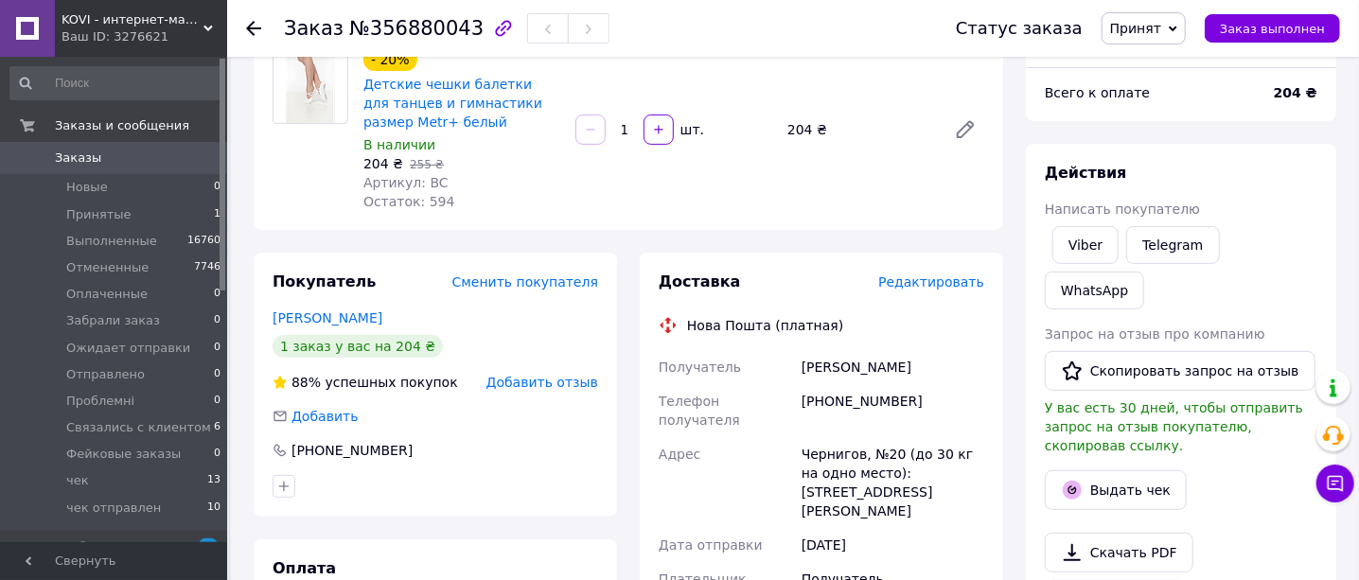
scroll to position [44, 0]
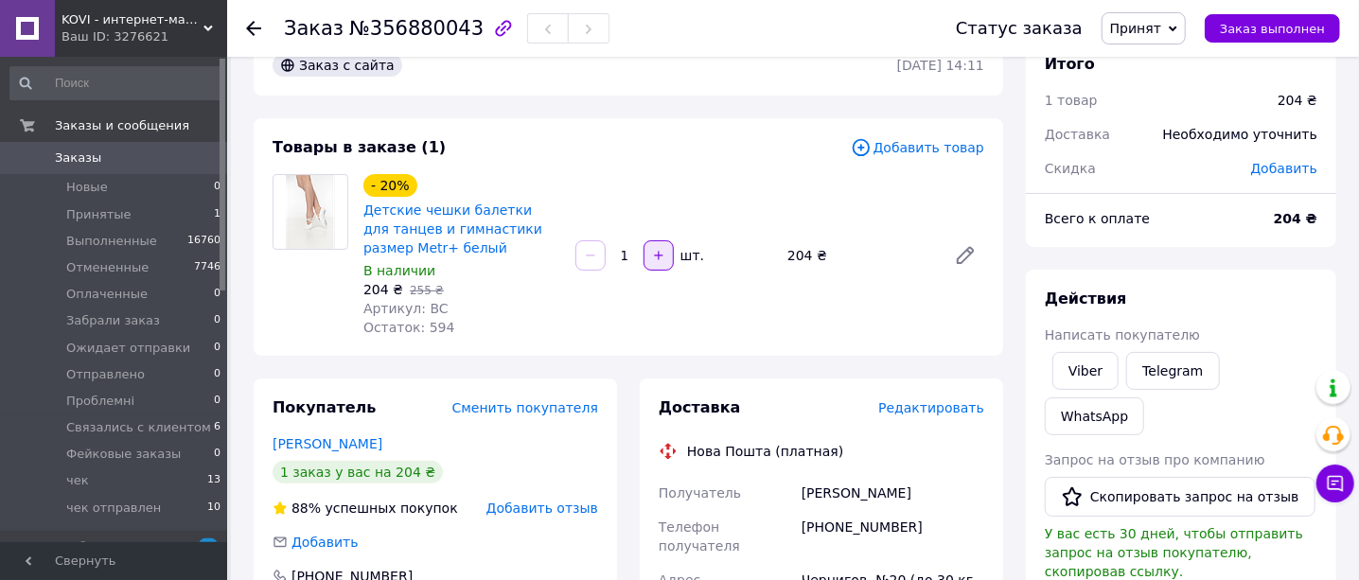
click at [662, 258] on icon "button" at bounding box center [658, 255] width 13 height 13
type input "2"
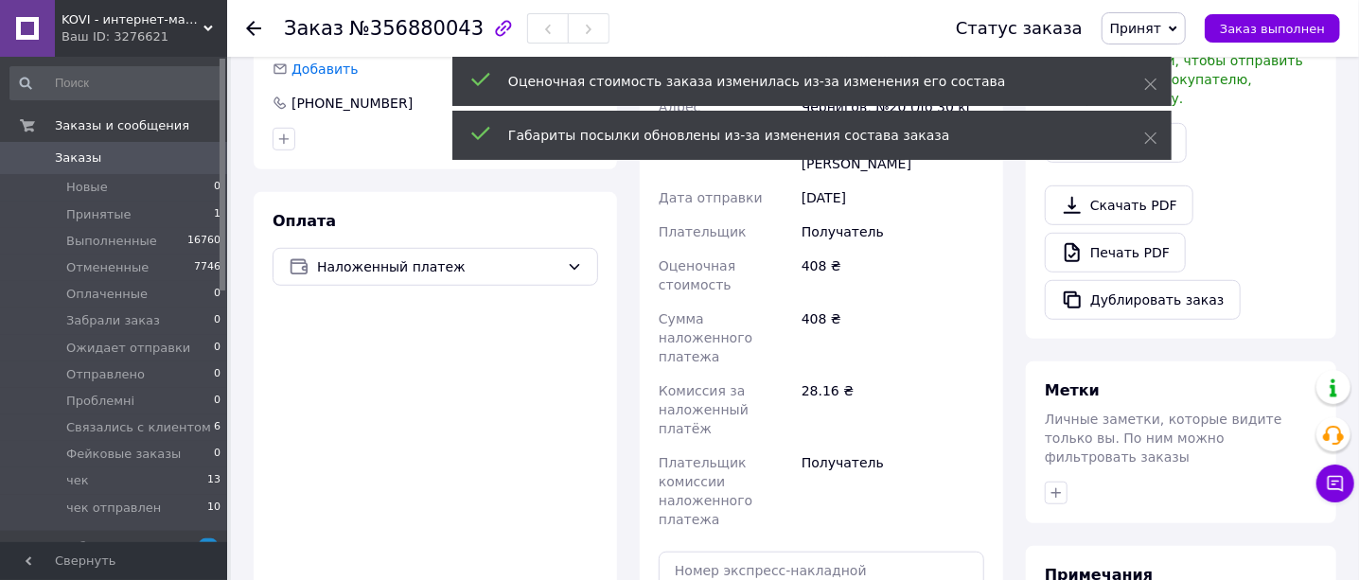
scroll to position [754, 0]
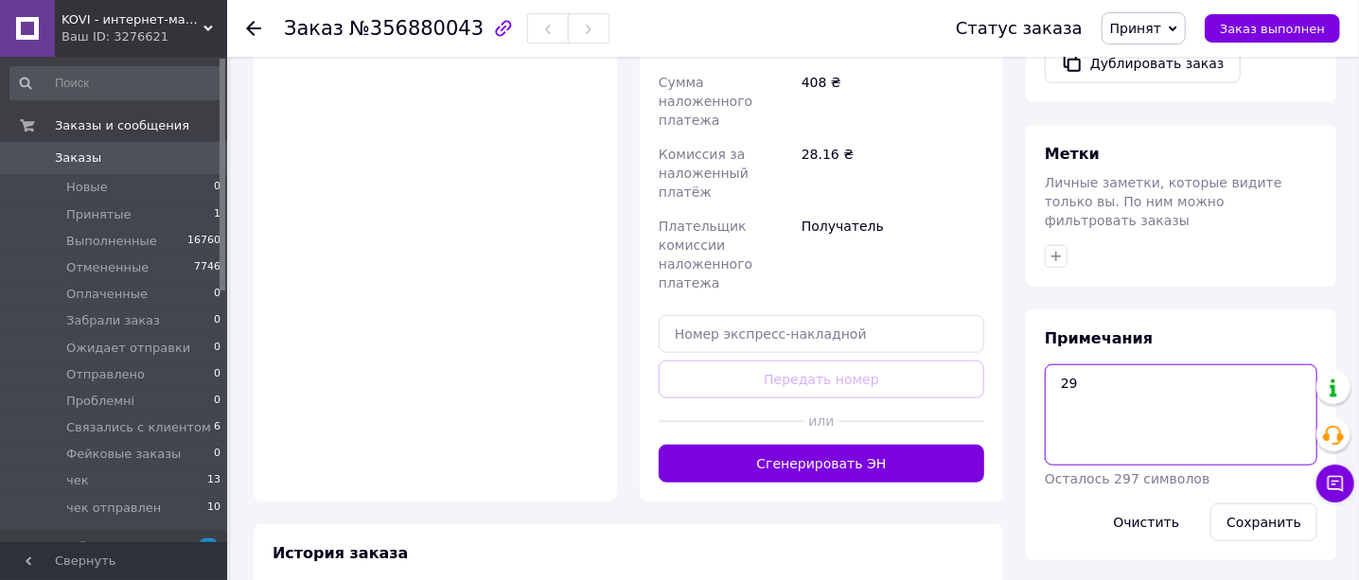
click at [1088, 364] on textarea "29" at bounding box center [1181, 414] width 273 height 100
type textarea "28 та 30"
click at [1248, 503] on button "Сохранить" at bounding box center [1263, 522] width 107 height 38
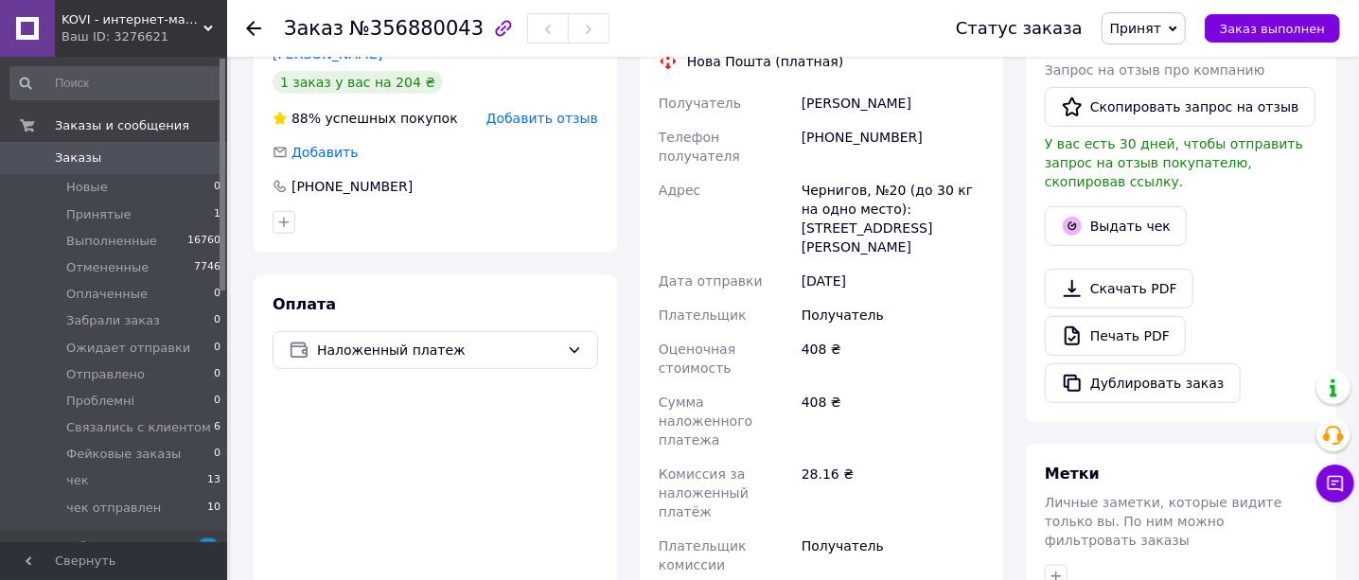
scroll to position [399, 0]
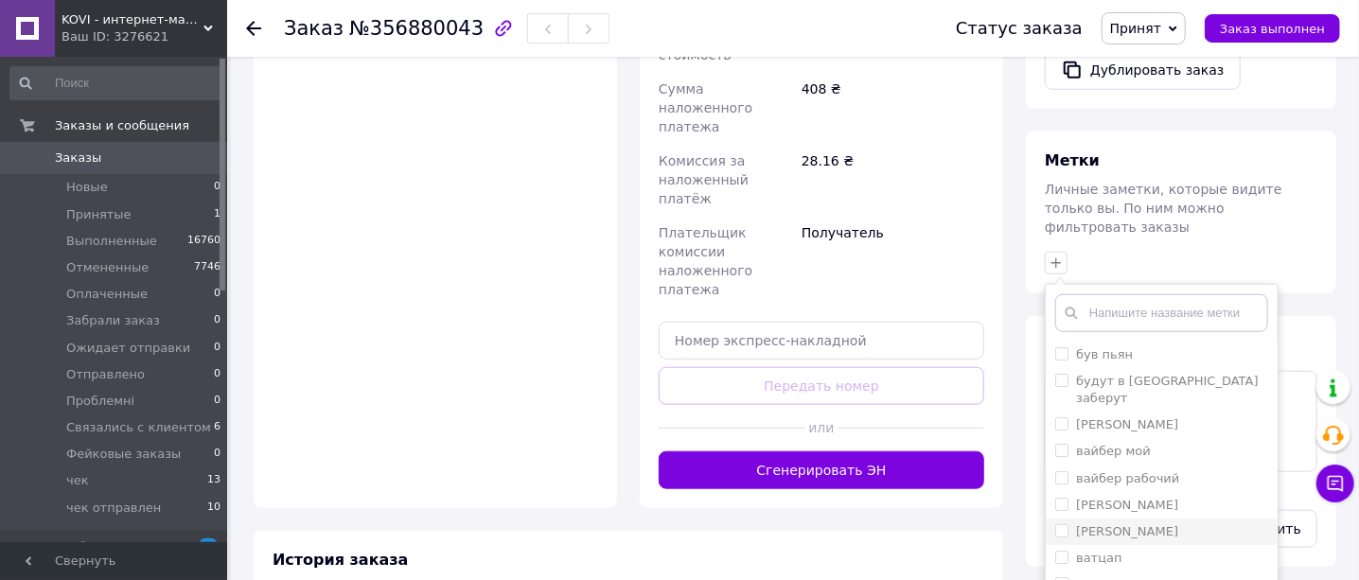
scroll to position [767, 0]
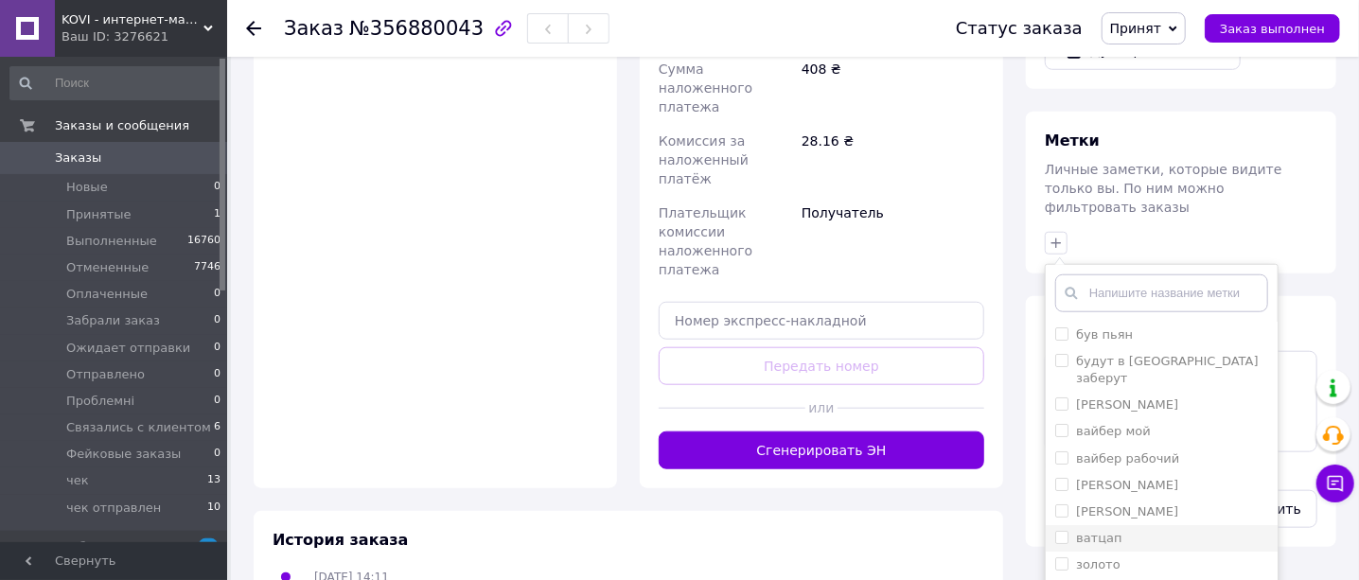
click at [1061, 531] on input "ватцап" at bounding box center [1061, 537] width 12 height 12
checkbox input "true"
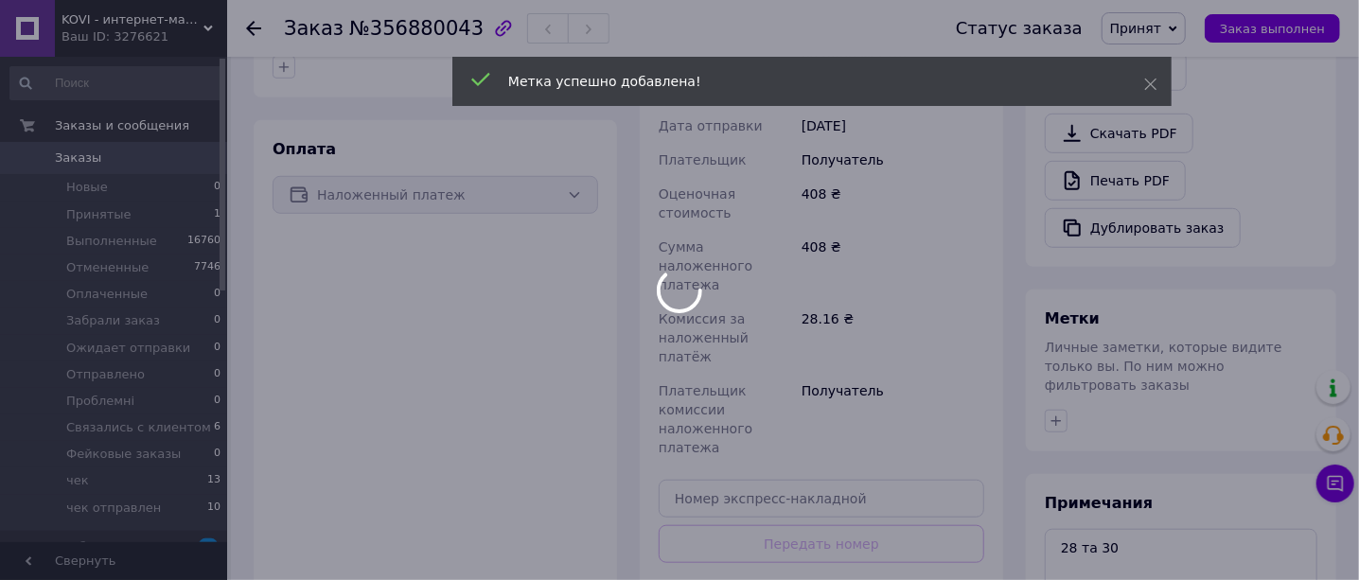
scroll to position [413, 0]
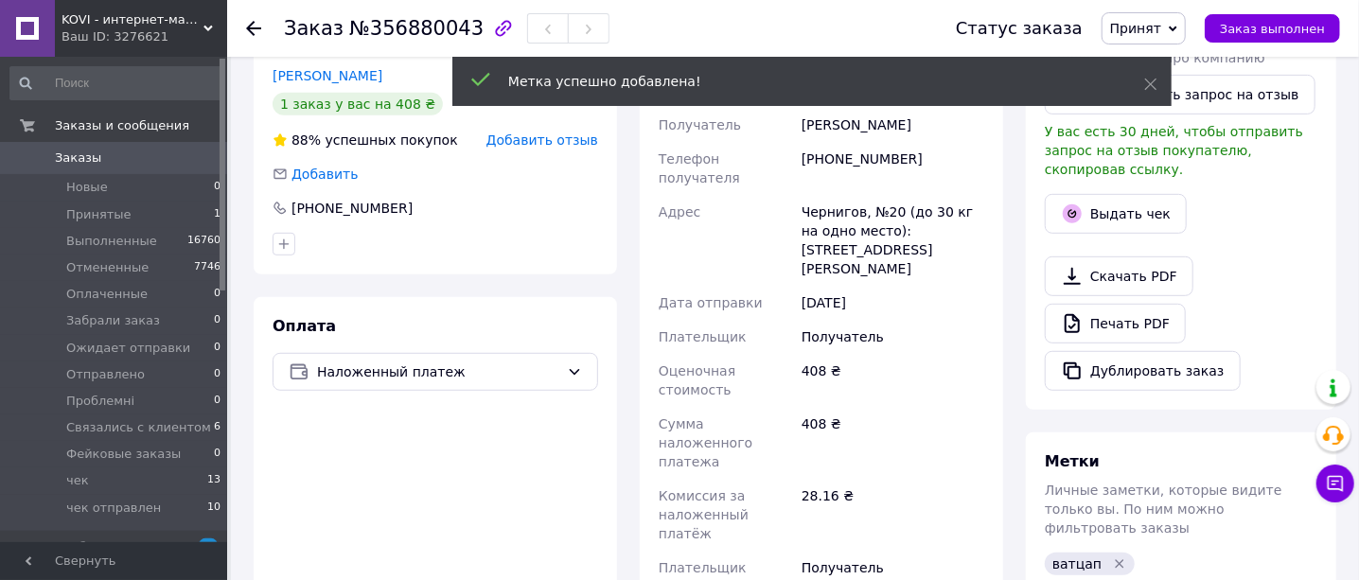
click at [1155, 29] on span "Принят" at bounding box center [1135, 28] width 51 height 15
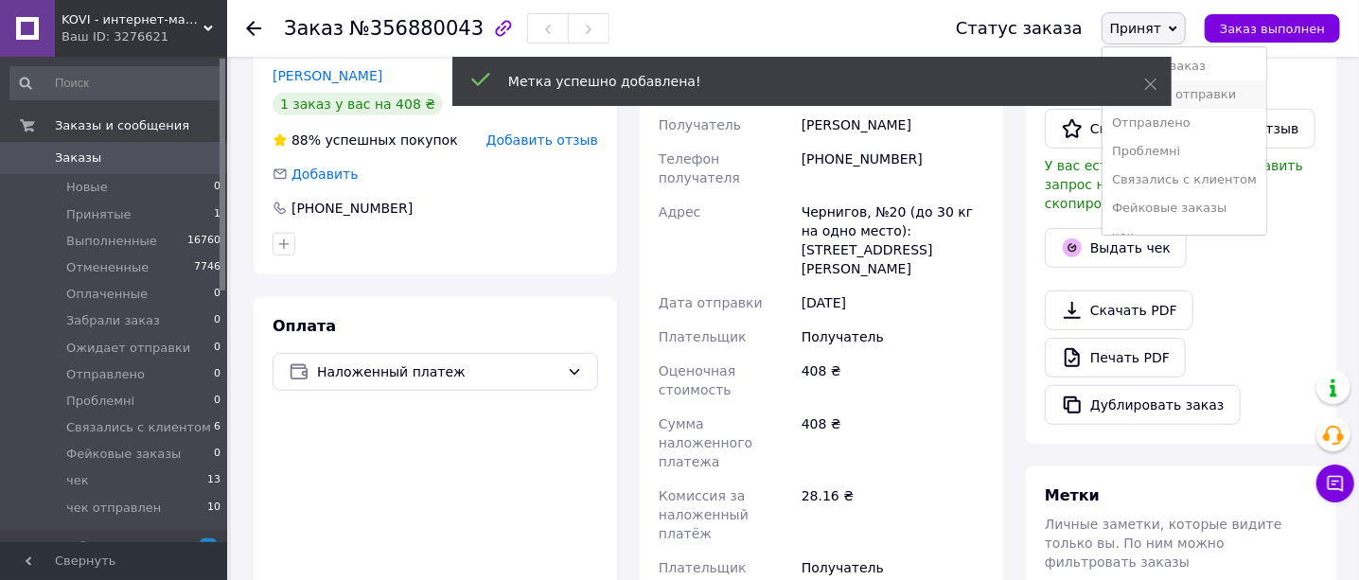
scroll to position [117, 0]
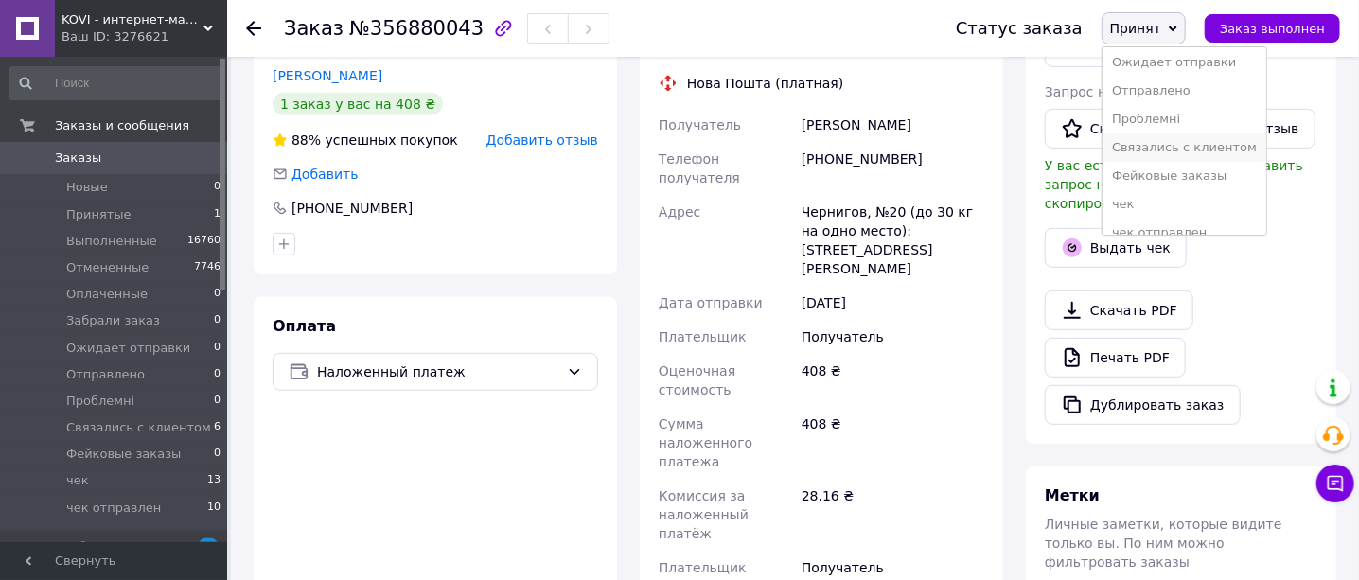
click at [1181, 151] on li "Связались с клиентом" at bounding box center [1184, 147] width 164 height 28
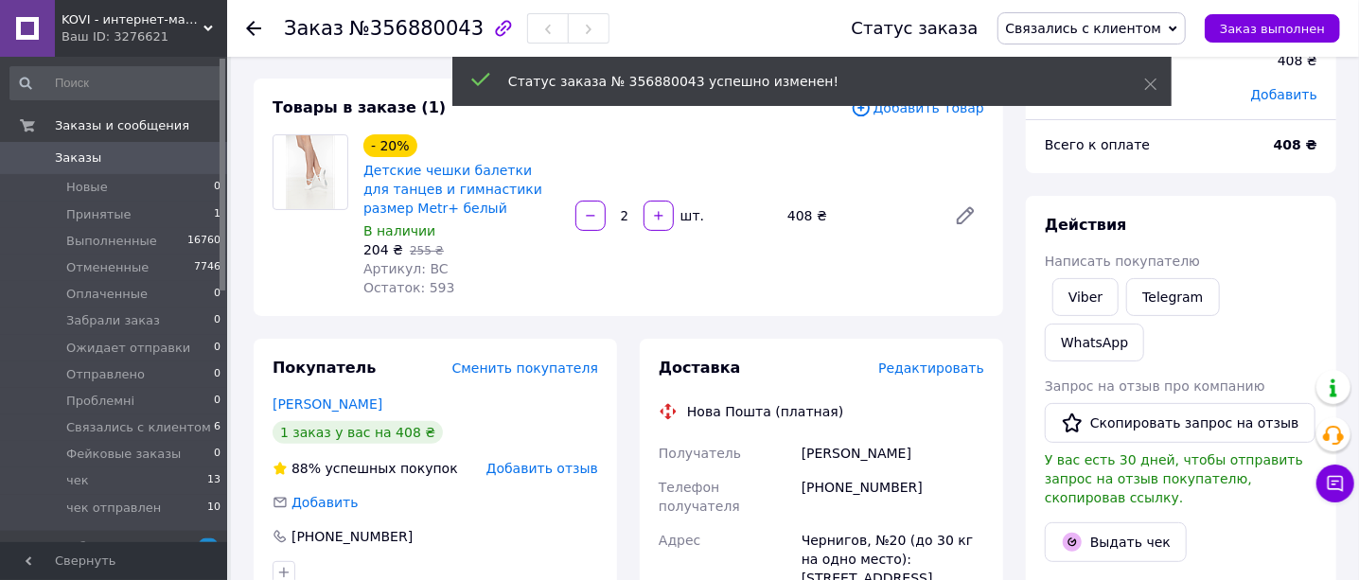
scroll to position [0, 0]
